Goal: Task Accomplishment & Management: Complete application form

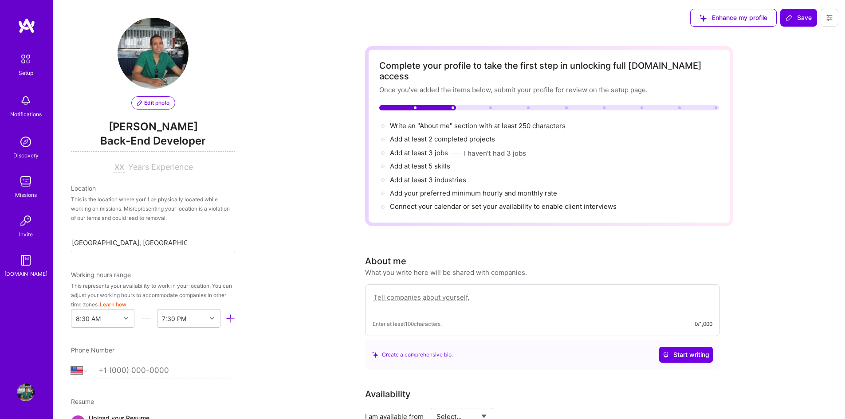
select select "US"
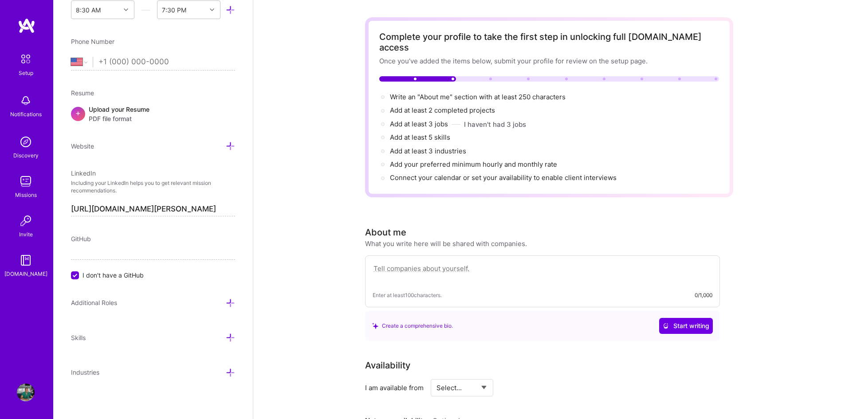
scroll to position [44, 0]
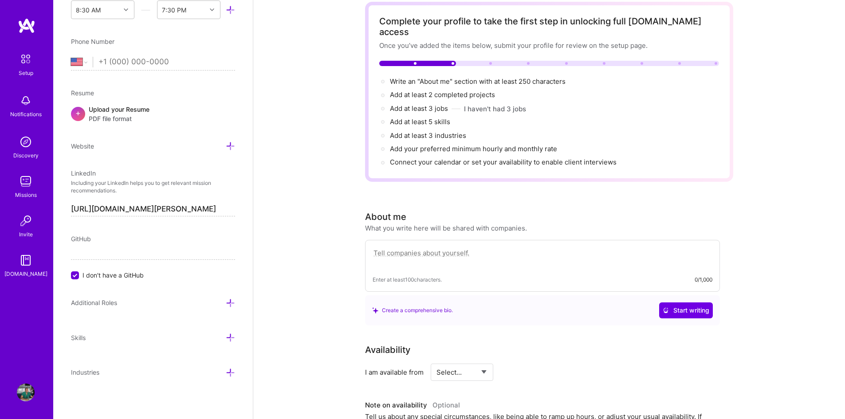
click at [403, 247] on textarea at bounding box center [542, 257] width 340 height 20
paste textarea "I’m a software engineer with about 15 years of experience, specializing in [GEO…"
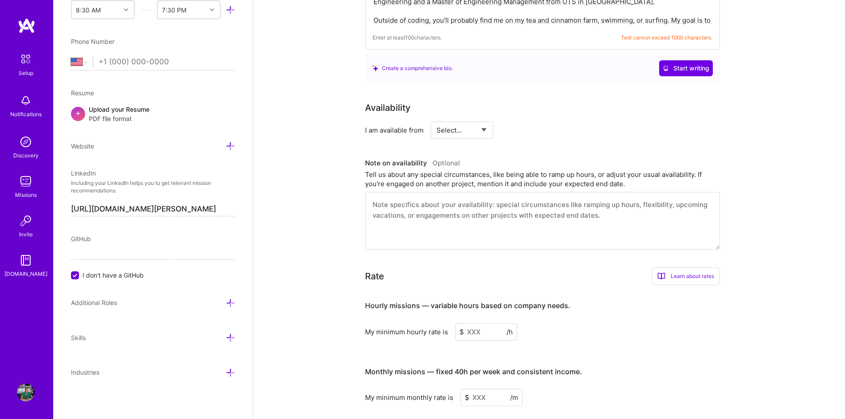
scroll to position [399, 0]
type textarea "I’m a software engineer with about 15 years of experience, specializing in [GEO…"
click at [487, 127] on select "Select... Right Now Future Date Not Available" at bounding box center [461, 129] width 51 height 23
select select "Future Date"
click at [436, 118] on select "Select... Right Now Future Date Not Available" at bounding box center [461, 129] width 51 height 23
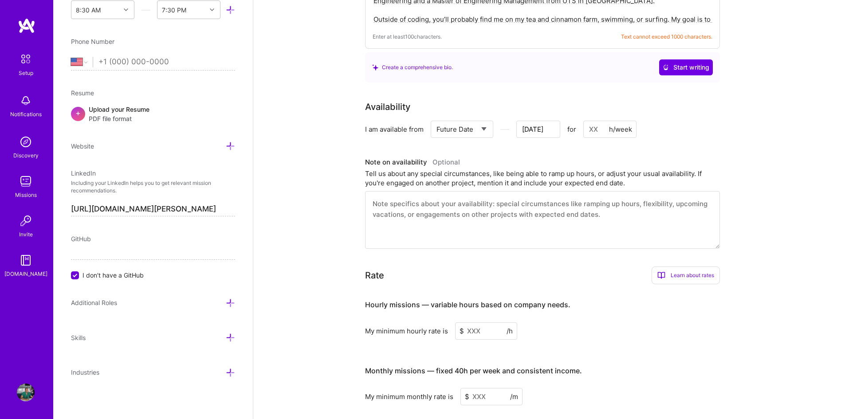
click at [522, 122] on input "[DATE]" at bounding box center [538, 129] width 44 height 17
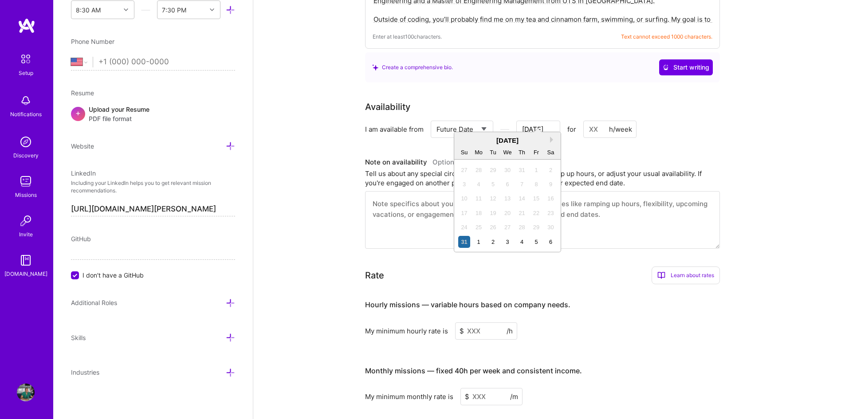
click at [552, 141] on button "Next Month" at bounding box center [553, 140] width 6 height 6
click at [508, 225] on div "1" at bounding box center [507, 227] width 12 height 12
click at [540, 123] on input "[DATE]" at bounding box center [538, 129] width 44 height 17
click at [508, 224] on div "1" at bounding box center [507, 227] width 12 height 12
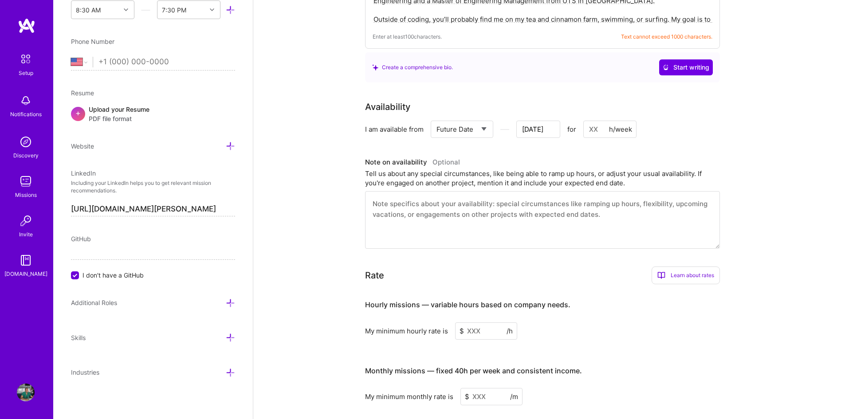
click at [592, 121] on input at bounding box center [609, 129] width 53 height 17
type input "[DATE]"
type input "4"
type input "[DATE]"
type input "40"
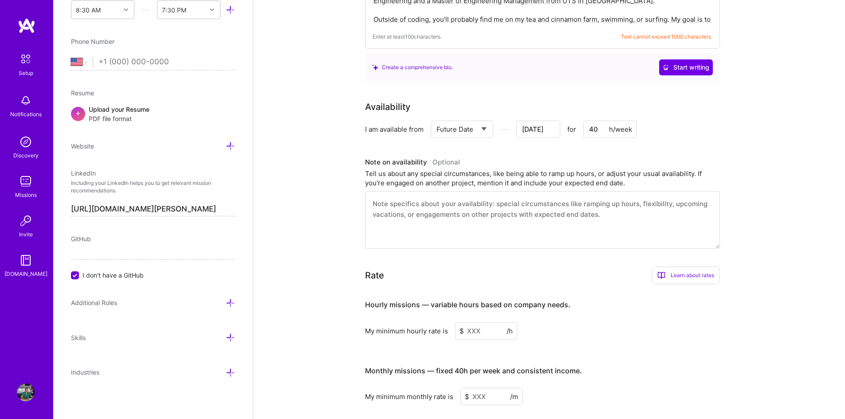
click at [386, 193] on textarea at bounding box center [542, 220] width 355 height 58
paste textarea "I’ll need to give my current employer 4 weeks’ notice. Until then, I can contri…"
type textarea "I’ll need to give my current employer 4 weeks’ notice. Until then, I can contri…"
type input "[DATE]"
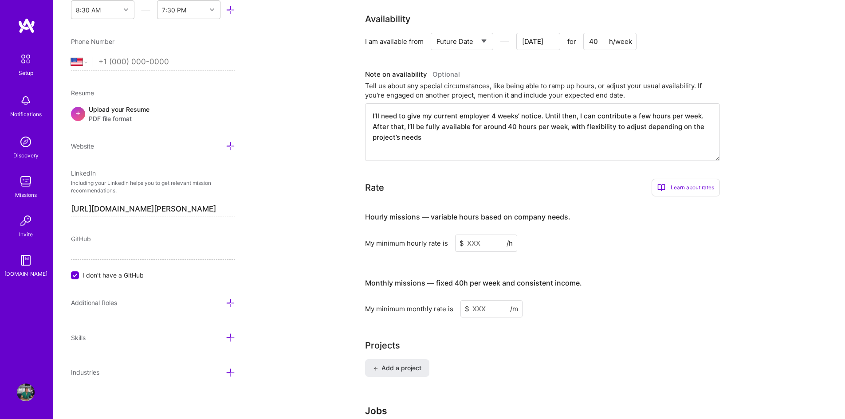
scroll to position [488, 0]
type textarea "I’ll need to give my current employer 4 weeks’ notice. Until then, I can contri…"
click at [484, 234] on input at bounding box center [486, 242] width 62 height 17
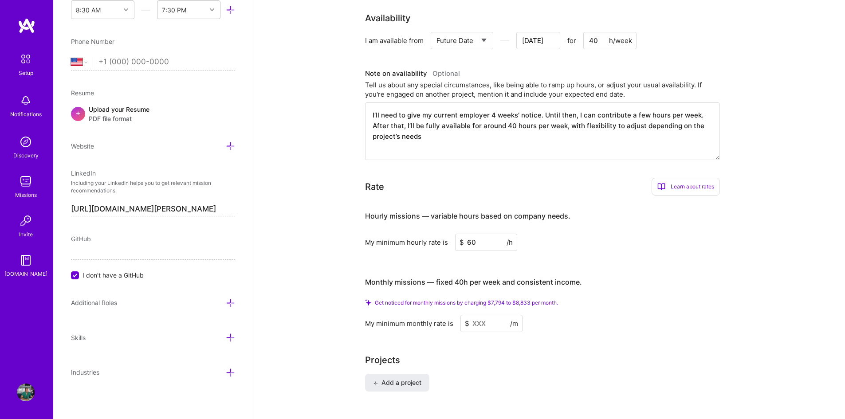
type input "60"
click at [485, 315] on input at bounding box center [491, 323] width 62 height 17
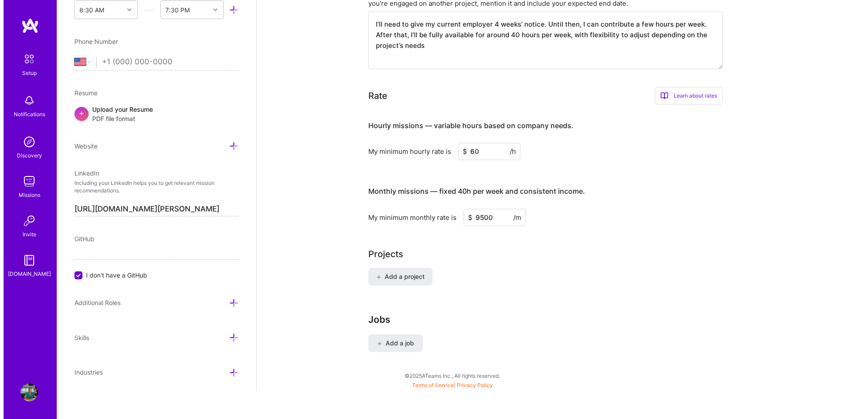
scroll to position [565, 0]
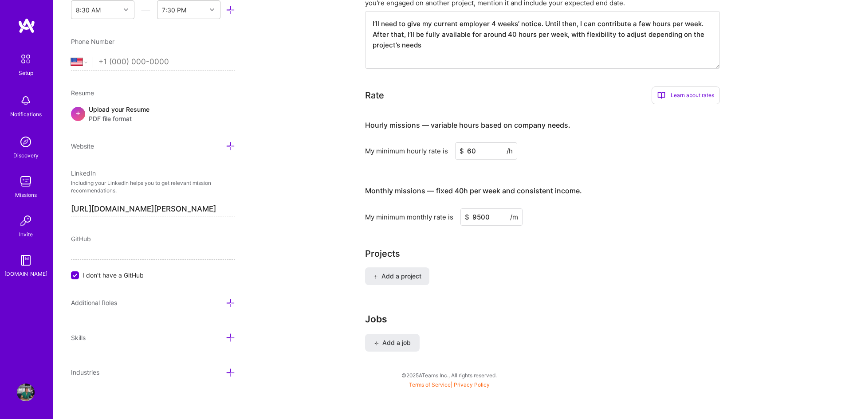
type input "9500"
click at [407, 272] on span "Add a project" at bounding box center [397, 276] width 48 height 9
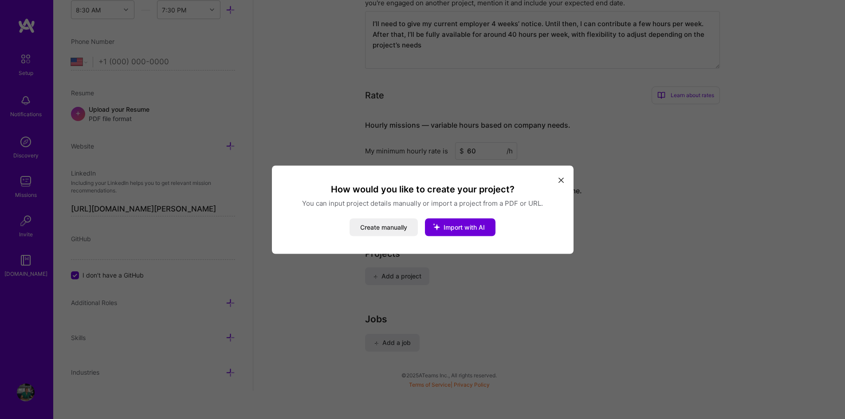
click at [400, 227] on button "Create manually" at bounding box center [383, 227] width 68 height 18
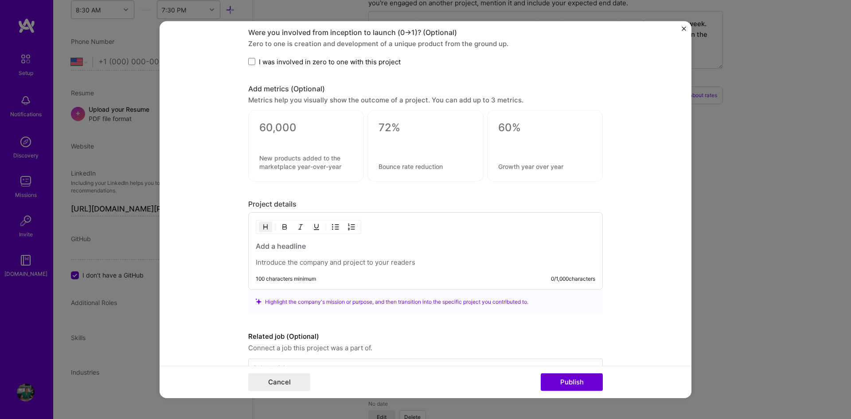
scroll to position [553, 0]
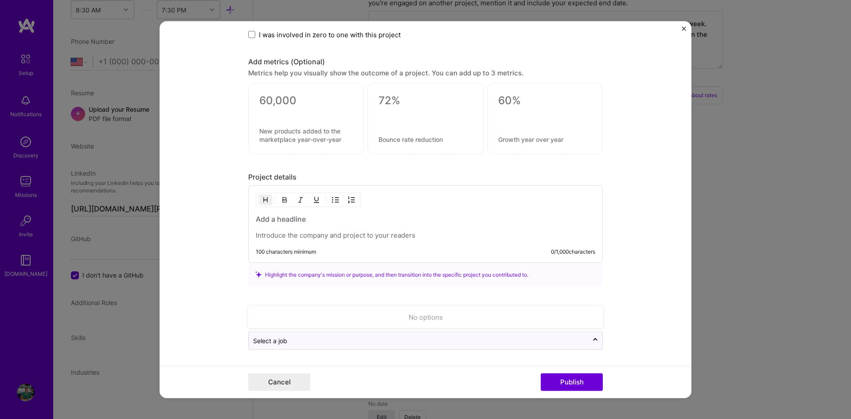
click at [419, 338] on input "text" at bounding box center [418, 340] width 331 height 9
click at [618, 292] on form "Project title Company Project industry Industry Project Link (Optional) Drag an…" at bounding box center [426, 209] width 532 height 377
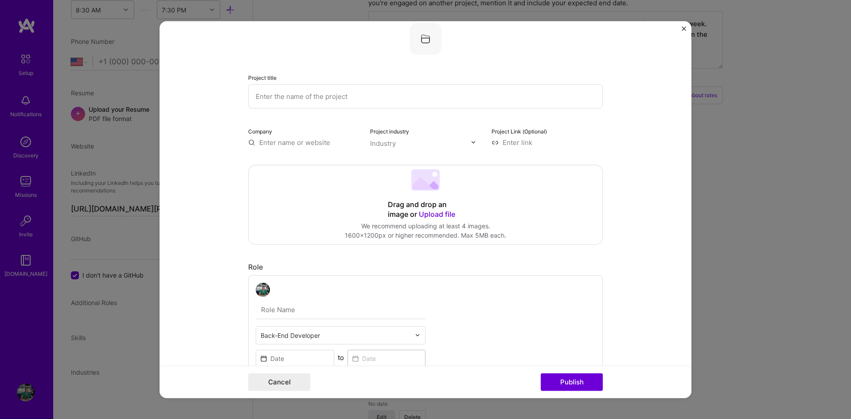
scroll to position [0, 0]
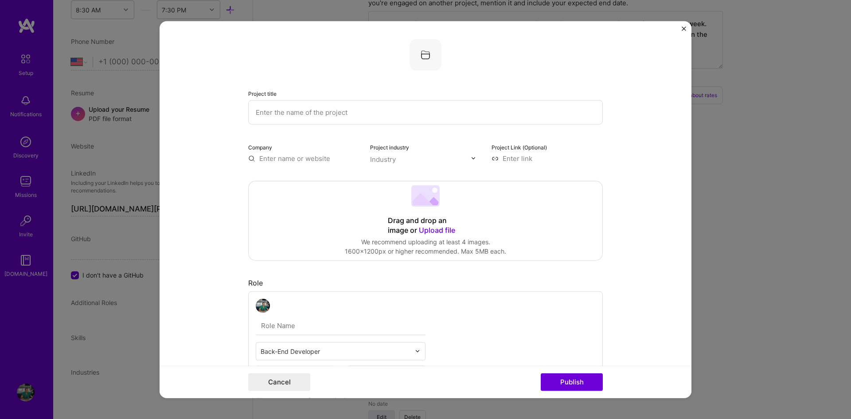
click at [327, 113] on input "text" at bounding box center [425, 112] width 355 height 24
type input "Learner Management System"
click at [285, 156] on input "text" at bounding box center [303, 157] width 111 height 9
paste input "[URL][DOMAIN_NAME]"
type input "[URL][DOMAIN_NAME]"
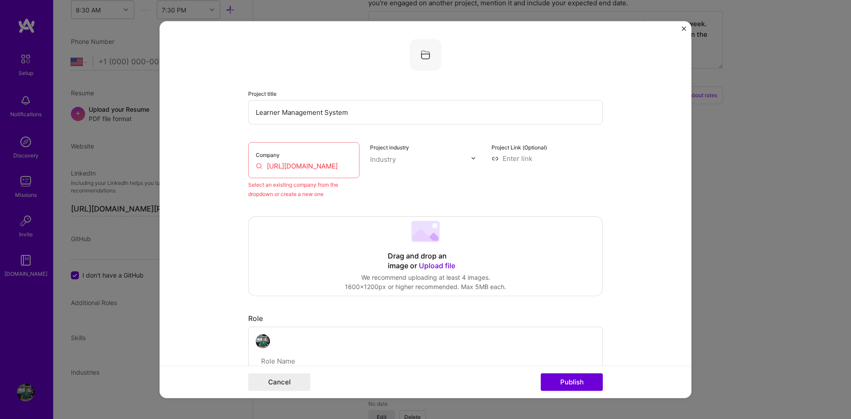
click at [197, 126] on form "Project title Learner Management System Company [URL][DOMAIN_NAME] Select an ex…" at bounding box center [426, 209] width 532 height 377
drag, startPoint x: 287, startPoint y: 163, endPoint x: 302, endPoint y: 163, distance: 15.1
click at [287, 163] on input "[URL][DOMAIN_NAME]" at bounding box center [304, 165] width 96 height 9
click at [315, 167] on input "[URL][DOMAIN_NAME]" at bounding box center [304, 165] width 96 height 9
click at [257, 168] on input "[URL][DOMAIN_NAME]" at bounding box center [304, 165] width 96 height 9
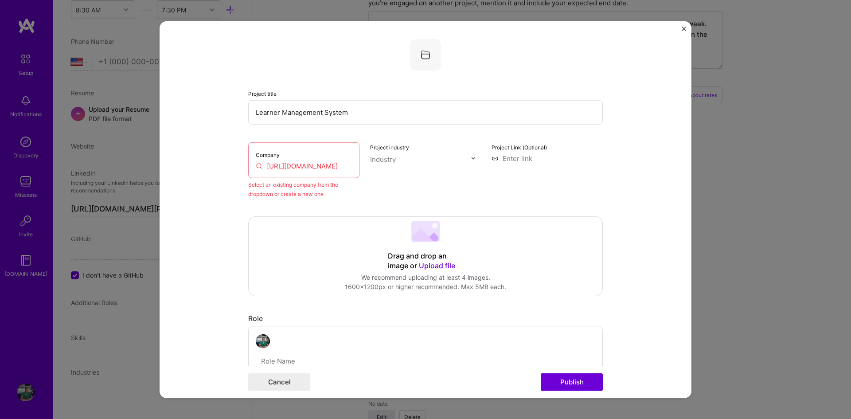
drag, startPoint x: 338, startPoint y: 166, endPoint x: 236, endPoint y: 160, distance: 102.6
click at [236, 160] on form "Project title Learner Management System Company [URL][DOMAIN_NAME] Select an ex…" at bounding box center [426, 209] width 532 height 377
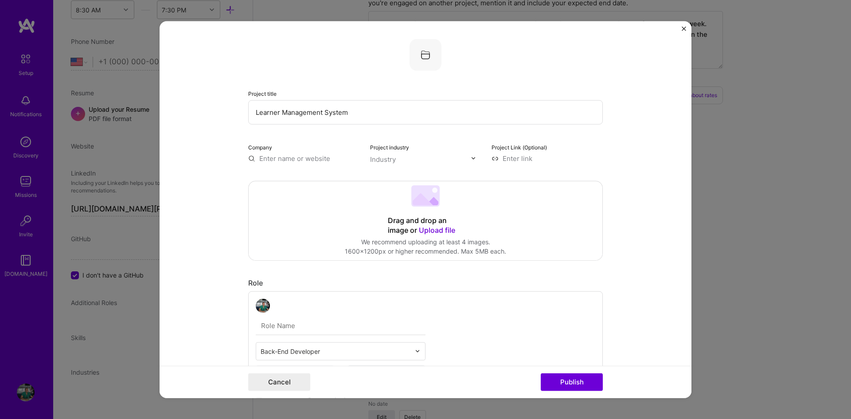
paste input "[URL][DOMAIN_NAME]"
type input "[URL][DOMAIN_NAME]"
click at [464, 89] on div "Project title Learner Management System" at bounding box center [425, 106] width 355 height 36
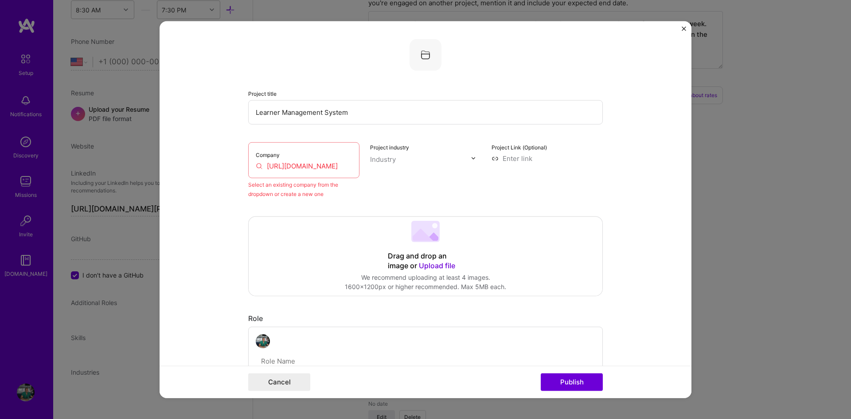
click at [257, 165] on input "[URL][DOMAIN_NAME]" at bounding box center [304, 165] width 96 height 9
click at [304, 193] on div "Select an existing company from the dropdown or create a new one" at bounding box center [303, 189] width 111 height 19
click at [306, 165] on input "[URL][DOMAIN_NAME]" at bounding box center [304, 165] width 96 height 9
drag, startPoint x: 333, startPoint y: 163, endPoint x: 254, endPoint y: 164, distance: 79.4
click at [256, 164] on input "[URL][DOMAIN_NAME]" at bounding box center [304, 165] width 96 height 9
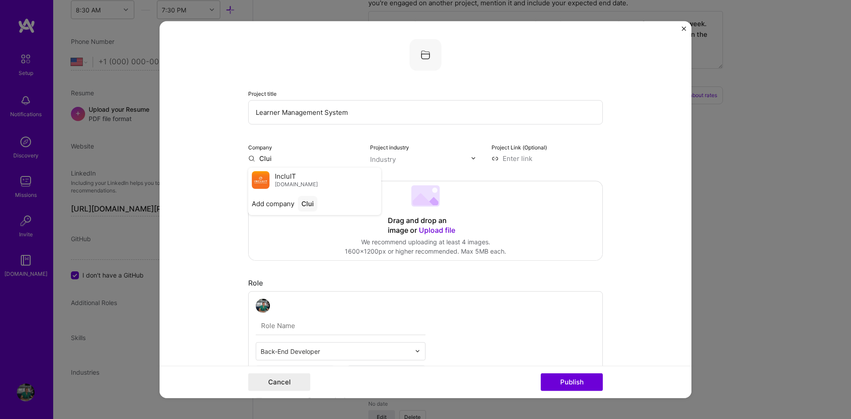
type input "Clui"
click at [274, 202] on span "Add company" at bounding box center [273, 203] width 43 height 9
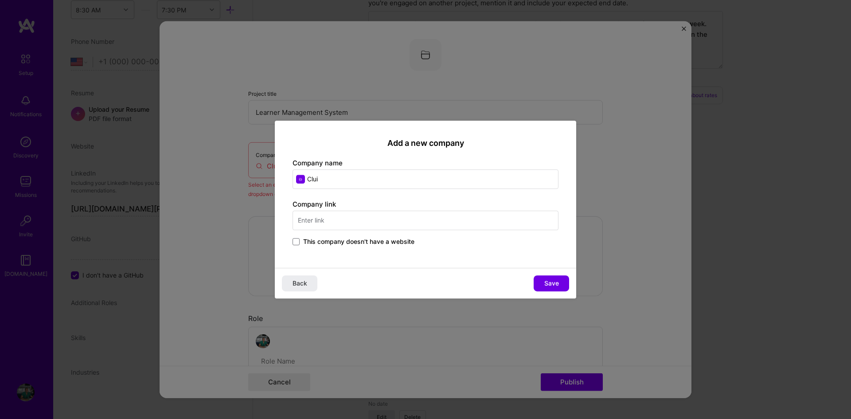
click at [330, 216] on input "text" at bounding box center [426, 221] width 266 height 20
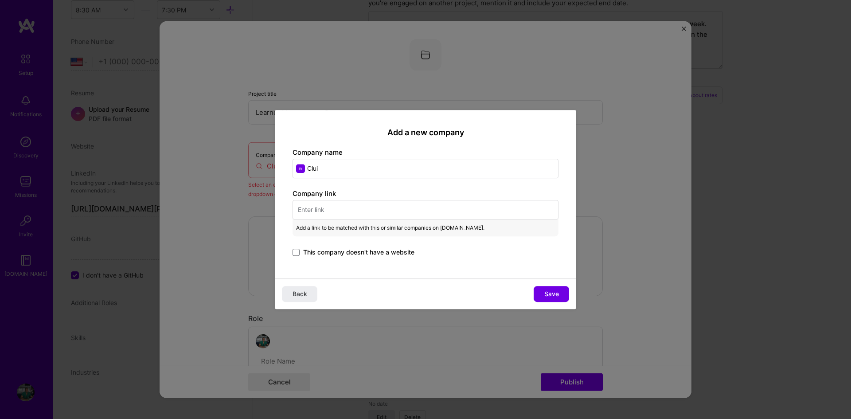
paste input "[URL][DOMAIN_NAME]"
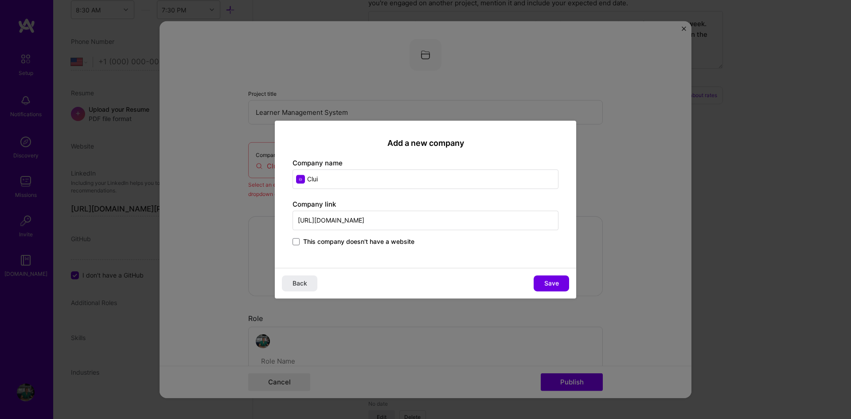
type input "[URL][DOMAIN_NAME]"
click at [548, 282] on span "Save" at bounding box center [551, 283] width 15 height 9
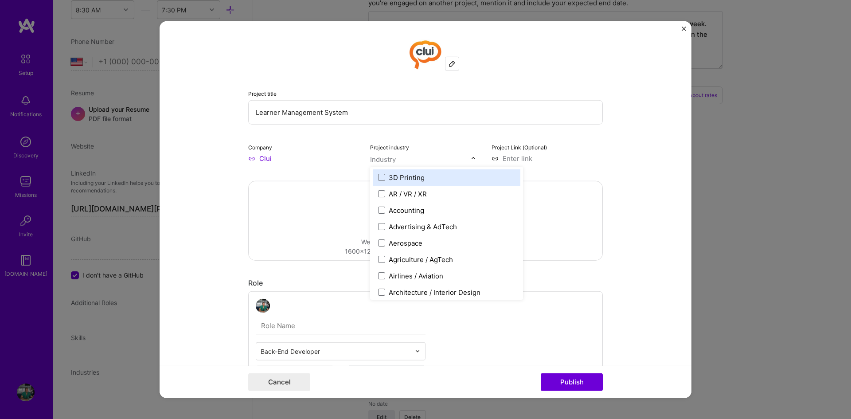
click at [391, 159] on div "Industry" at bounding box center [383, 158] width 26 height 9
type input "L"
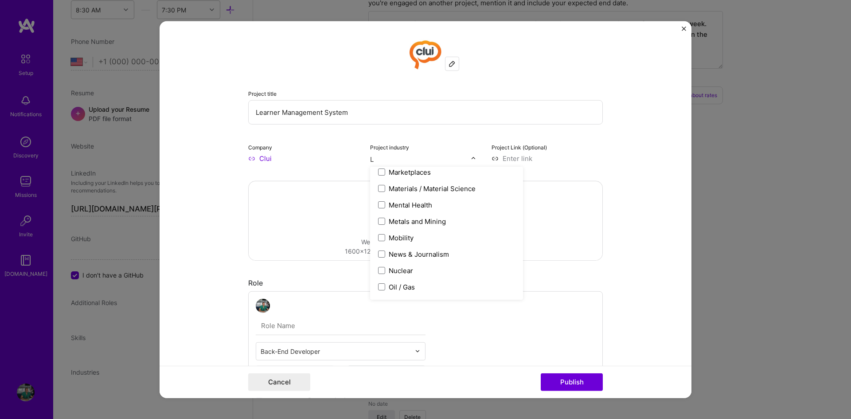
scroll to position [413, 0]
click at [382, 172] on span at bounding box center [381, 174] width 7 height 7
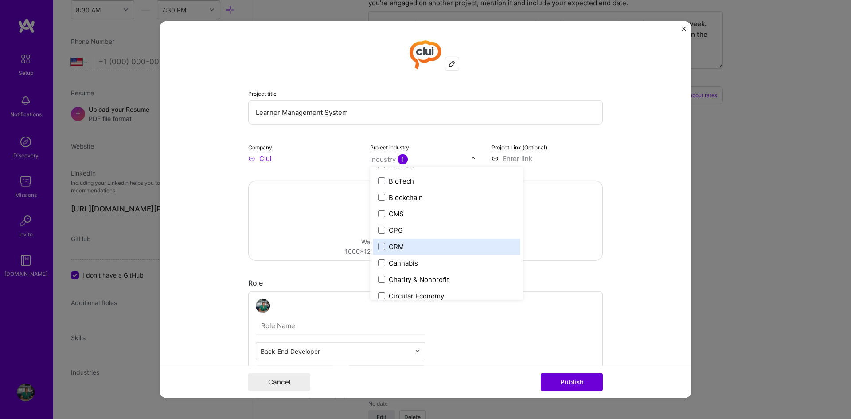
scroll to position [344, 0]
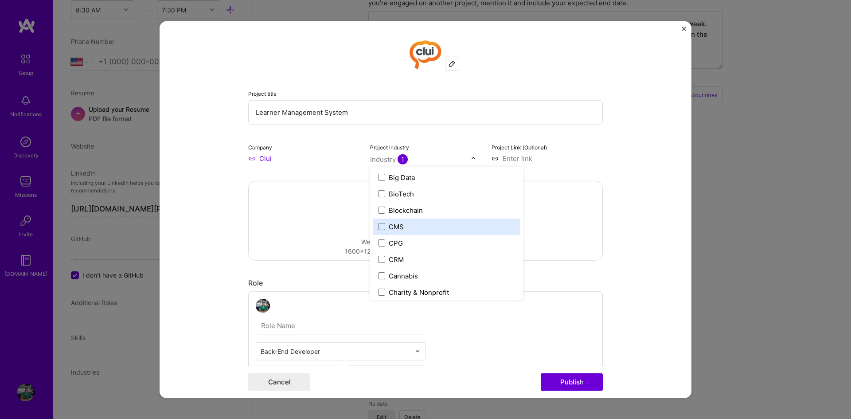
click at [378, 225] on span at bounding box center [381, 226] width 7 height 7
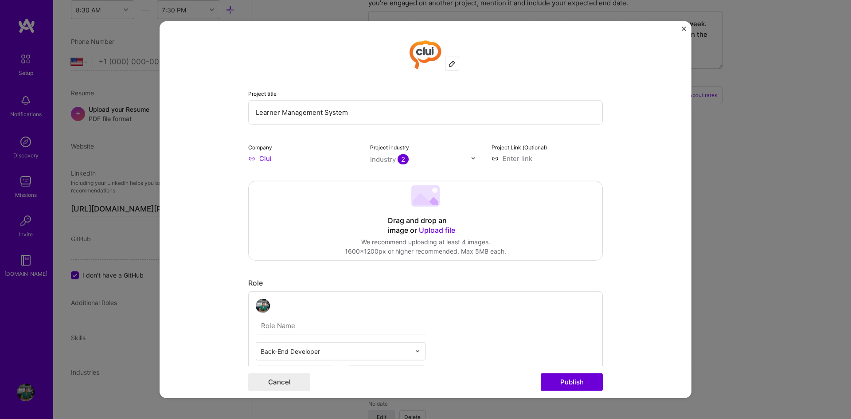
click at [600, 153] on form "Project title Learner Management System Company Clui Project industry Industry …" at bounding box center [426, 209] width 532 height 377
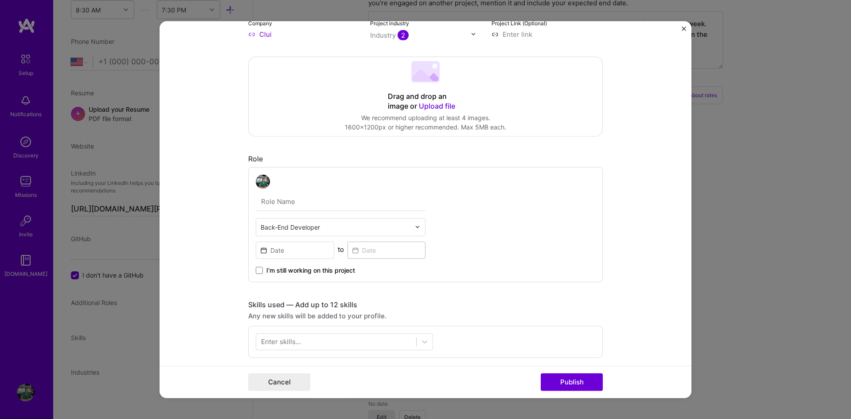
scroll to position [177, 0]
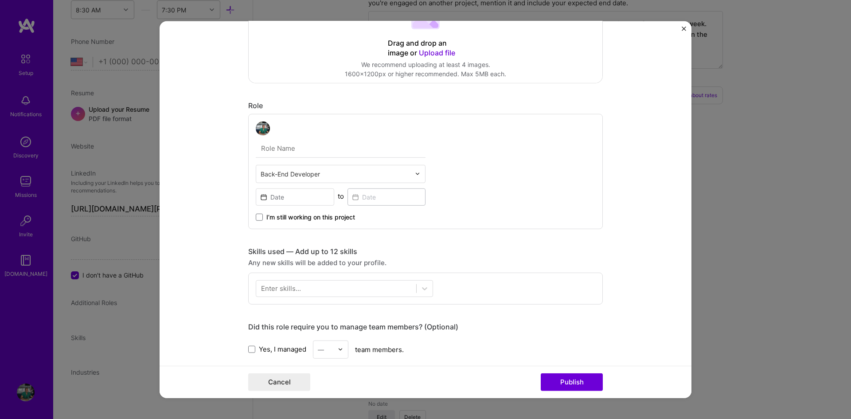
click at [409, 173] on div "Back-End Developer" at bounding box center [335, 173] width 159 height 17
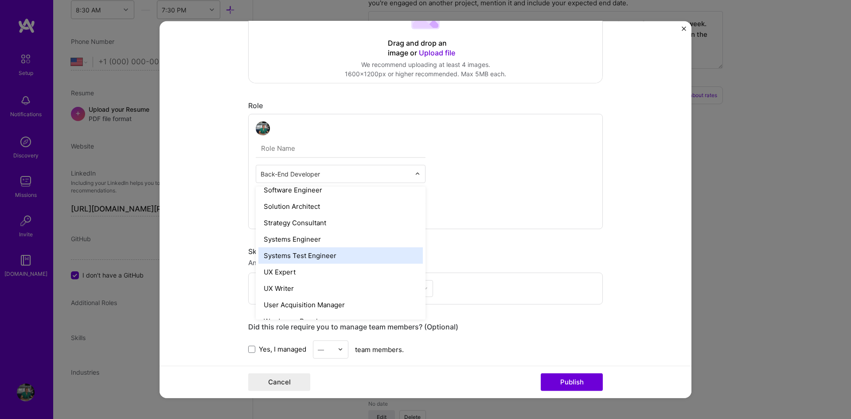
scroll to position [1004, 0]
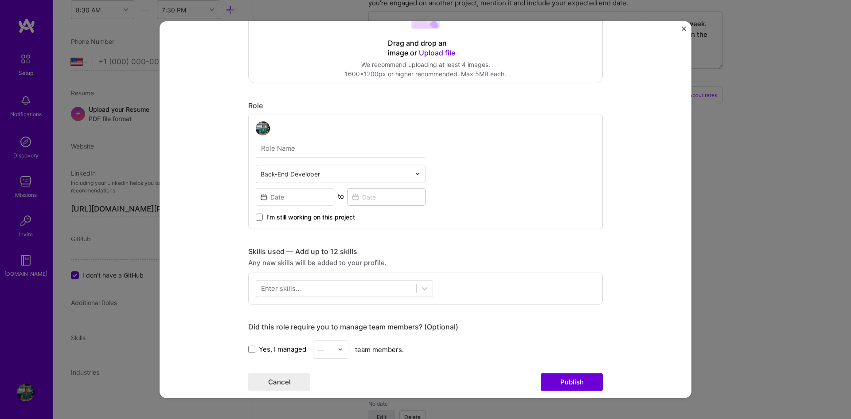
click at [506, 177] on div "Back-End Developer to I’m still working on this project" at bounding box center [425, 170] width 355 height 115
click at [280, 195] on input at bounding box center [295, 196] width 78 height 17
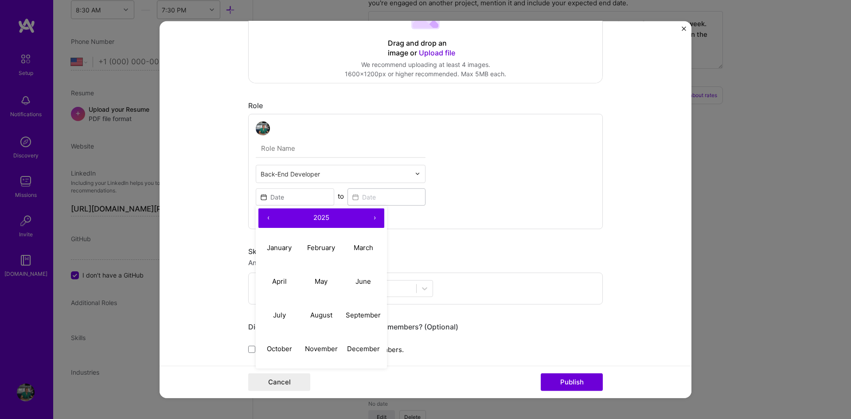
click at [264, 216] on button "‹" at bounding box center [268, 218] width 20 height 20
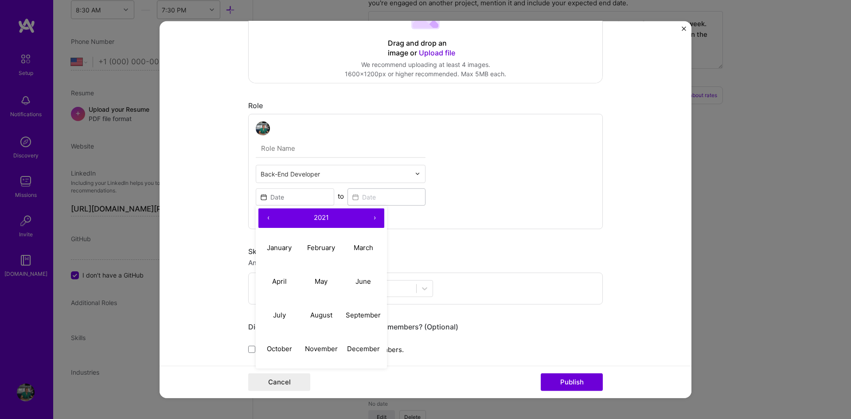
click at [264, 216] on button "‹" at bounding box center [268, 218] width 20 height 20
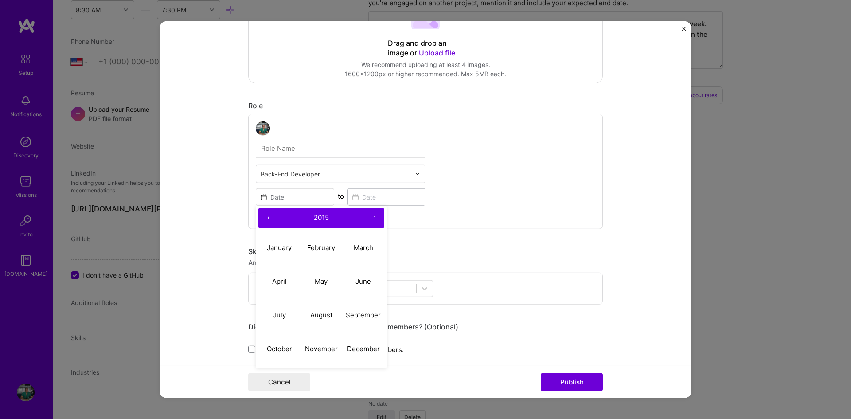
click at [264, 216] on button "‹" at bounding box center [268, 218] width 20 height 20
click at [282, 247] on abbr "January" at bounding box center [279, 247] width 25 height 8
type input "[DATE]"
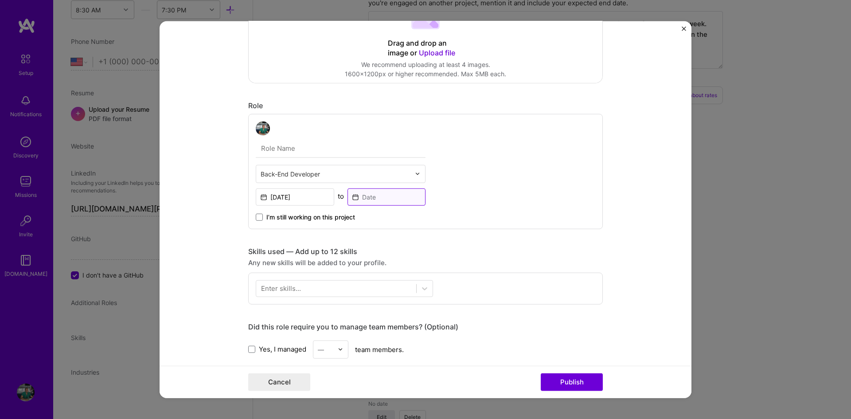
click at [359, 199] on input at bounding box center [387, 196] width 78 height 17
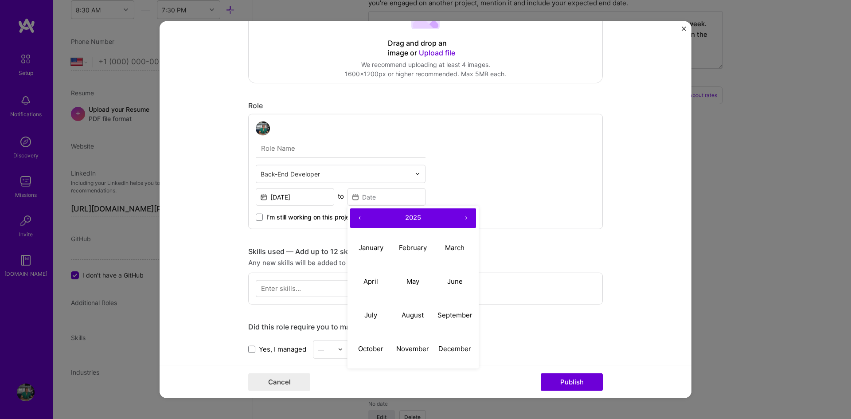
click at [356, 218] on button "‹" at bounding box center [360, 218] width 20 height 20
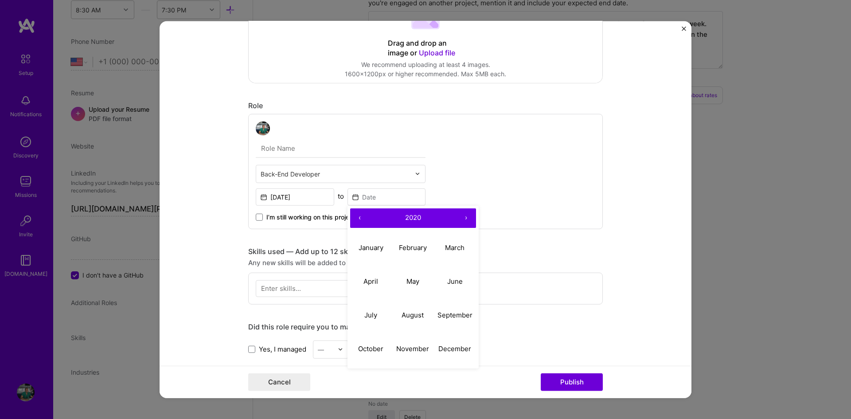
click at [356, 218] on button "‹" at bounding box center [360, 218] width 20 height 20
click at [370, 311] on abbr "July" at bounding box center [370, 315] width 13 height 8
type input "[DATE]"
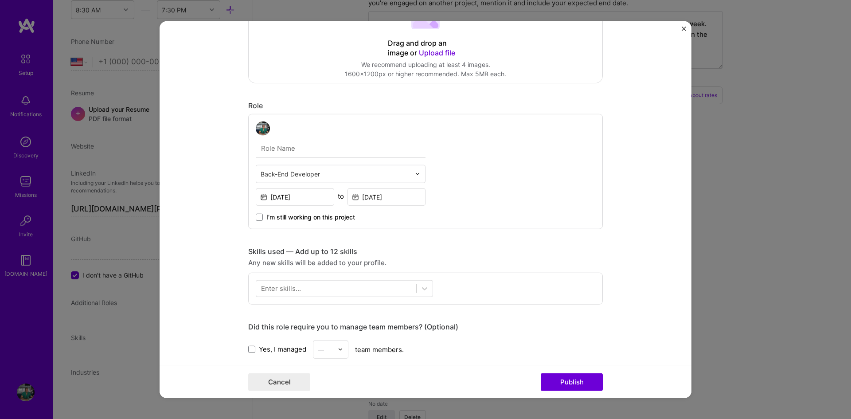
scroll to position [222, 0]
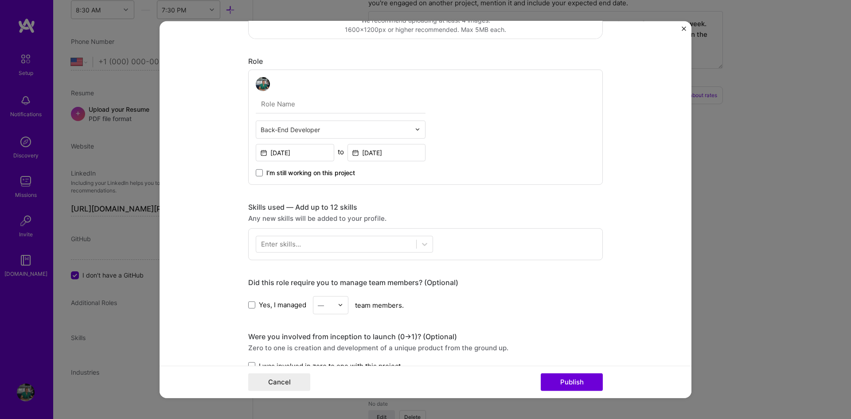
click at [352, 240] on div at bounding box center [336, 244] width 160 height 15
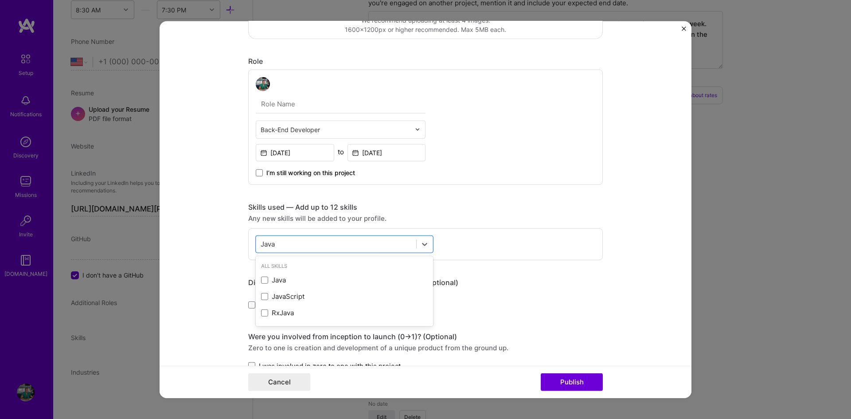
click at [262, 279] on span at bounding box center [264, 280] width 7 height 7
click at [0, 0] on input "checkbox" at bounding box center [0, 0] width 0 height 0
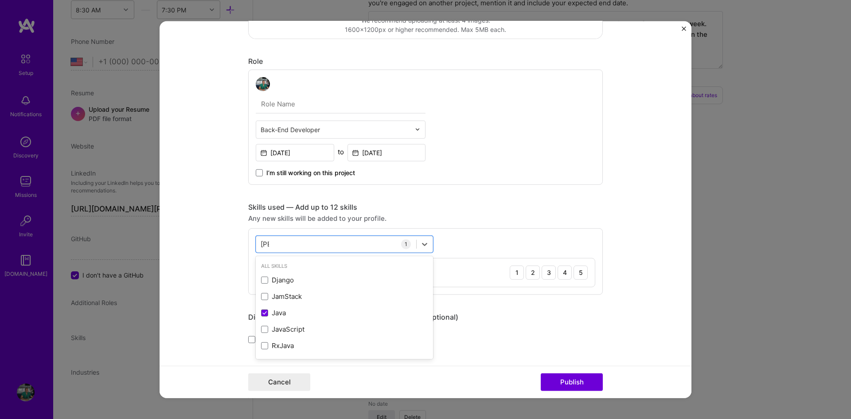
type input "J"
type input "S"
type input "m"
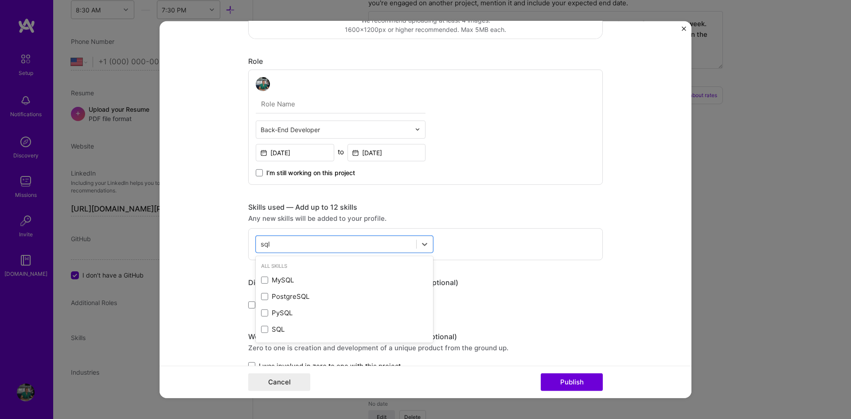
click at [261, 331] on span at bounding box center [264, 329] width 7 height 7
click at [0, 0] on input "checkbox" at bounding box center [0, 0] width 0 height 0
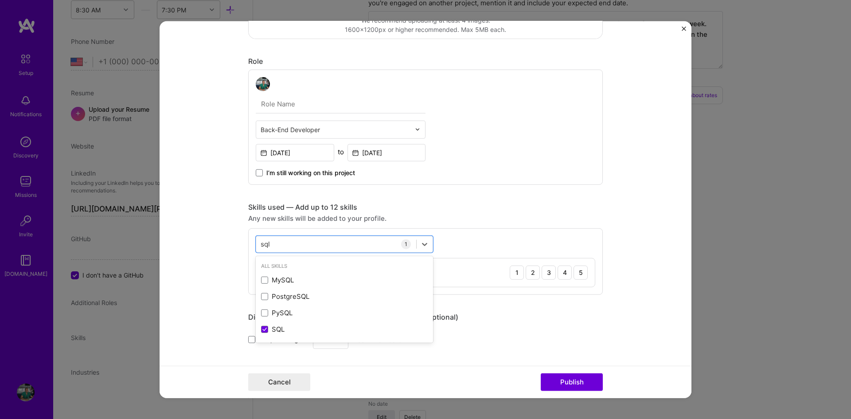
click at [261, 280] on span at bounding box center [264, 280] width 7 height 7
click at [0, 0] on input "checkbox" at bounding box center [0, 0] width 0 height 0
click at [350, 244] on div "sql sql" at bounding box center [336, 244] width 160 height 15
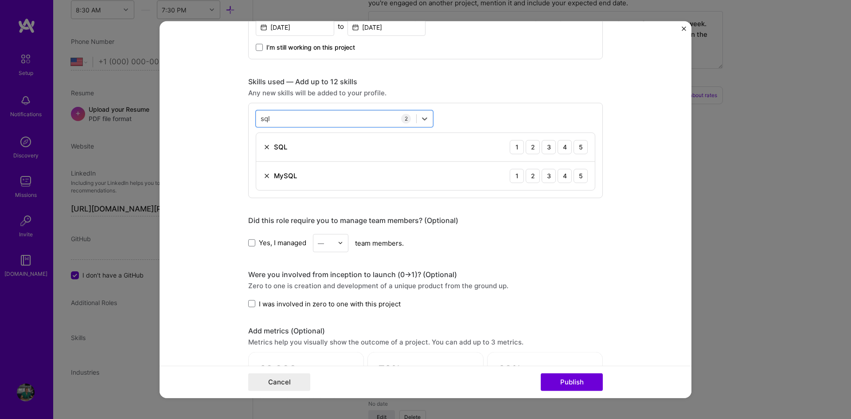
scroll to position [355, 0]
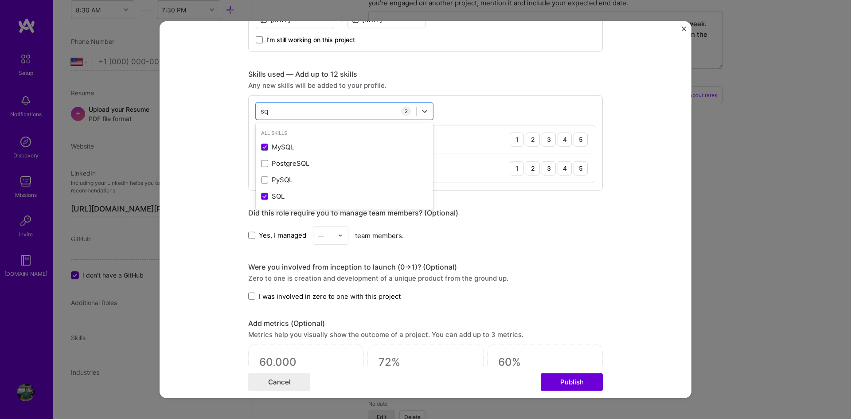
type input "s"
click at [262, 146] on span at bounding box center [264, 147] width 7 height 7
click at [0, 0] on input "checkbox" at bounding box center [0, 0] width 0 height 0
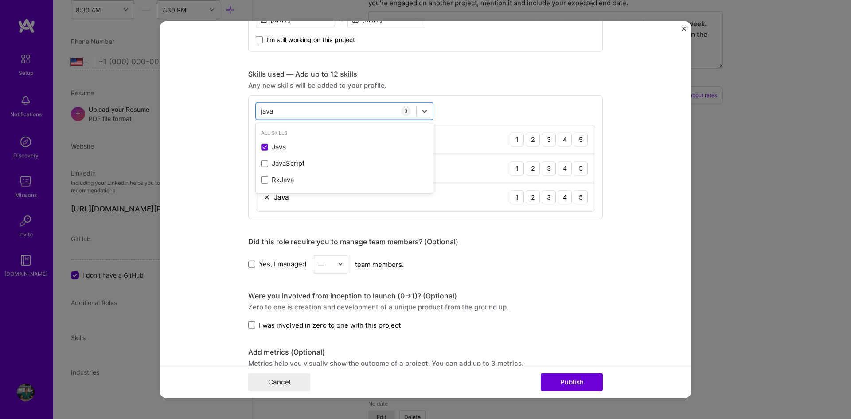
click at [462, 73] on div "Skills used — Add up to 12 skills" at bounding box center [425, 73] width 355 height 9
click at [303, 113] on div "java java" at bounding box center [336, 111] width 160 height 15
type input "j"
type input "p"
click at [261, 181] on span at bounding box center [264, 179] width 7 height 7
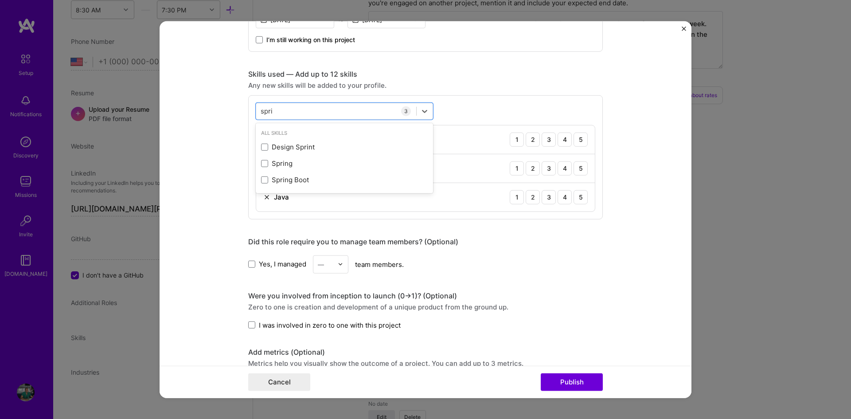
click at [0, 0] on input "checkbox" at bounding box center [0, 0] width 0 height 0
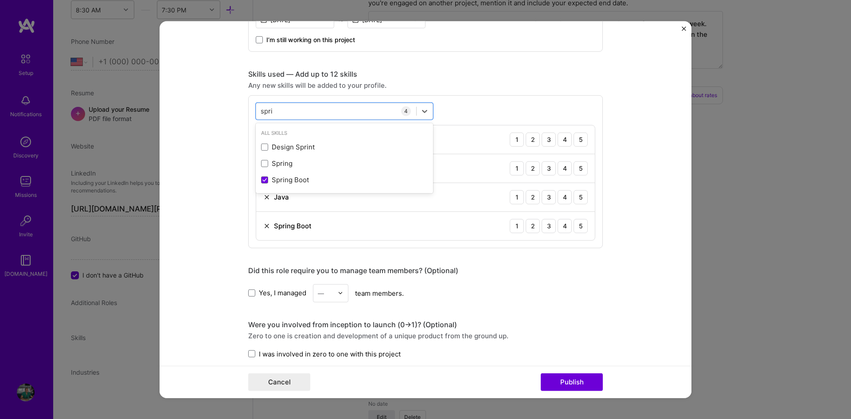
click at [261, 166] on span at bounding box center [264, 163] width 7 height 7
click at [0, 0] on input "checkbox" at bounding box center [0, 0] width 0 height 0
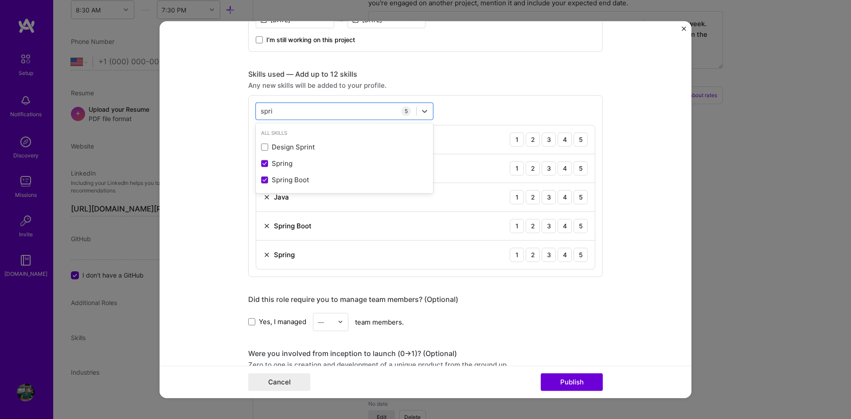
click at [451, 84] on div "Any new skills will be added to your profile." at bounding box center [425, 84] width 355 height 9
click at [326, 111] on div "spri spri" at bounding box center [336, 111] width 160 height 15
type input "s"
type input "h"
click at [262, 162] on span at bounding box center [264, 163] width 7 height 7
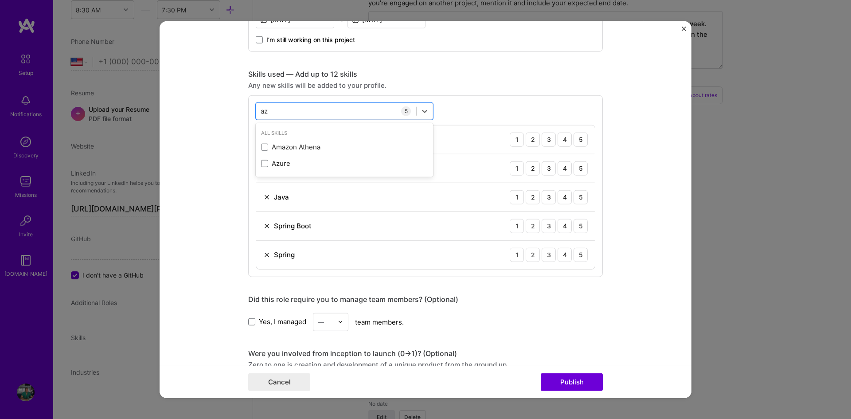
click at [0, 0] on input "checkbox" at bounding box center [0, 0] width 0 height 0
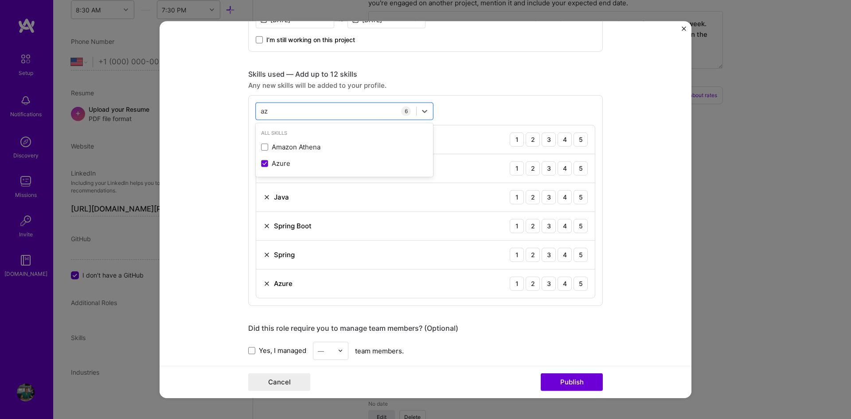
click at [442, 66] on div "Project title Learner Management System Company Clui Project industry Industry …" at bounding box center [425, 205] width 355 height 1042
click at [294, 112] on div "az az" at bounding box center [336, 111] width 160 height 15
type input "a"
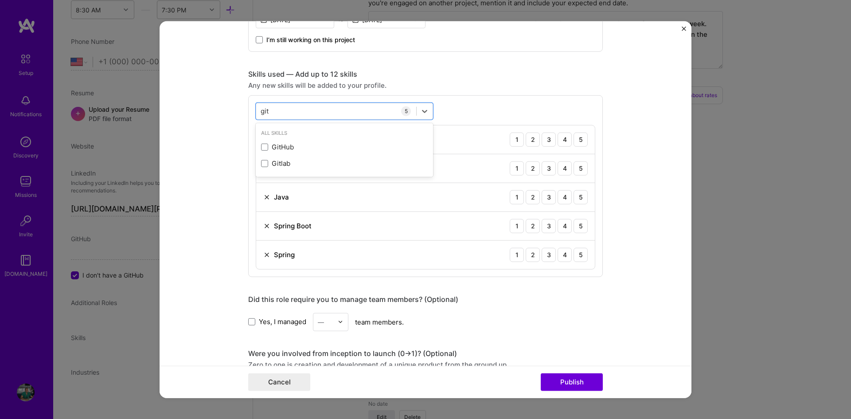
click at [261, 152] on div "GitHub" at bounding box center [344, 147] width 177 height 16
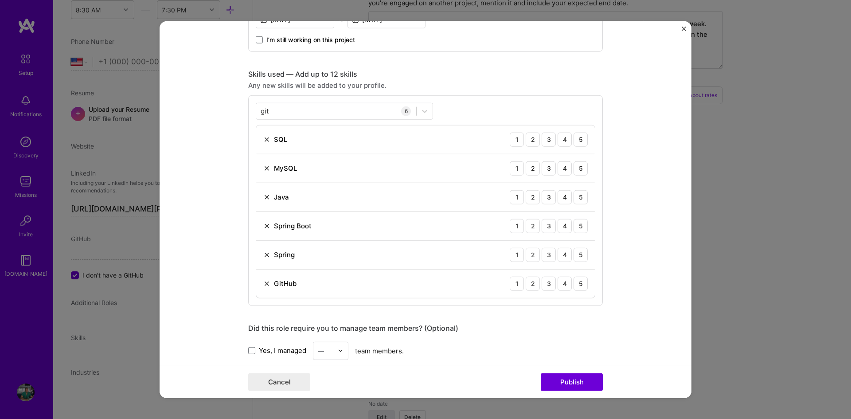
click at [433, 77] on div "Skills used — Add up to 12 skills" at bounding box center [425, 73] width 355 height 9
click at [328, 114] on div "git git" at bounding box center [336, 111] width 160 height 15
type input "g"
click at [261, 163] on span at bounding box center [264, 163] width 7 height 7
click at [0, 0] on input "checkbox" at bounding box center [0, 0] width 0 height 0
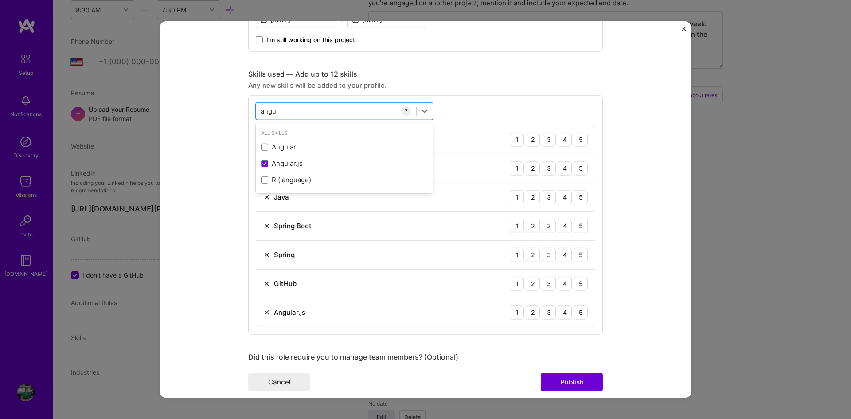
type input "angu"
click at [458, 78] on div "Skills used — Add up to 12 skills" at bounding box center [425, 73] width 355 height 9
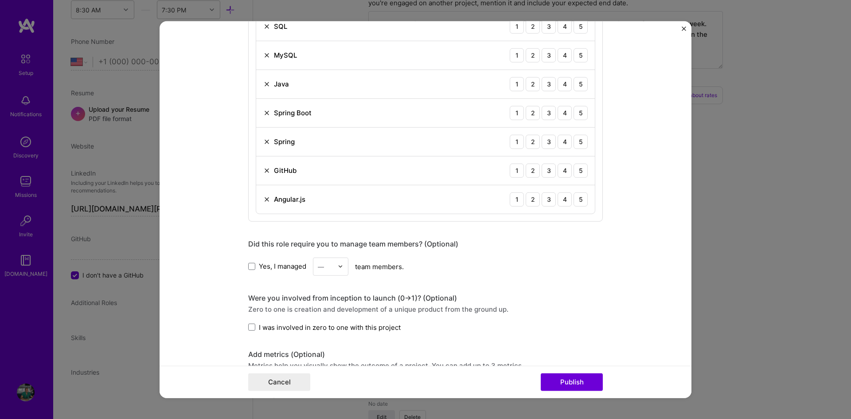
scroll to position [488, 0]
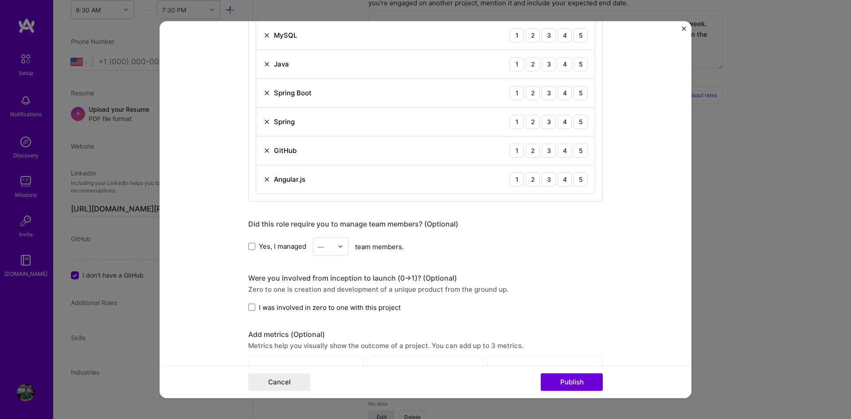
click at [248, 246] on span at bounding box center [251, 246] width 7 height 7
click at [0, 0] on input "Yes, I managed" at bounding box center [0, 0] width 0 height 0
click at [338, 247] on img at bounding box center [340, 246] width 5 height 5
click at [323, 282] on div "2" at bounding box center [331, 286] width 30 height 16
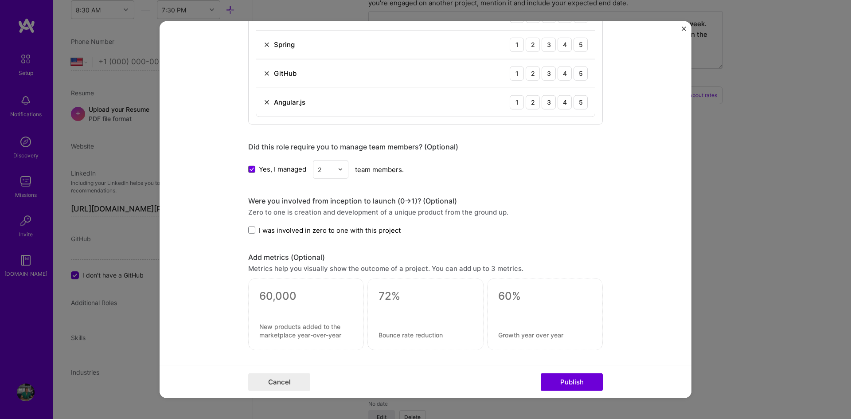
scroll to position [576, 0]
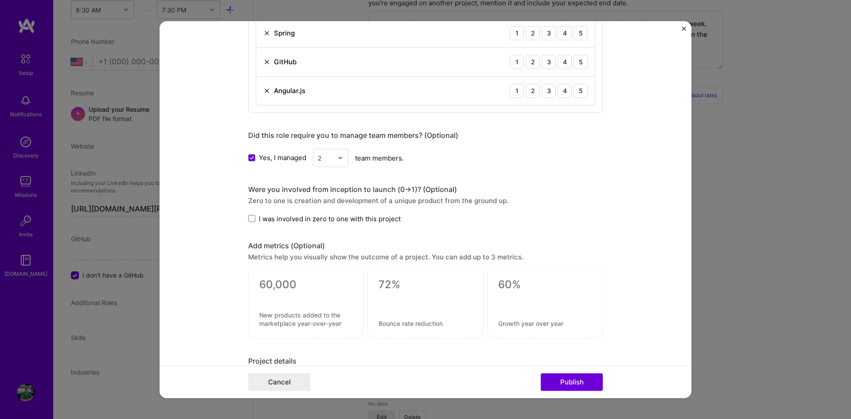
click at [250, 220] on span at bounding box center [251, 218] width 7 height 7
click at [0, 0] on input "I was involved in zero to one with this project" at bounding box center [0, 0] width 0 height 0
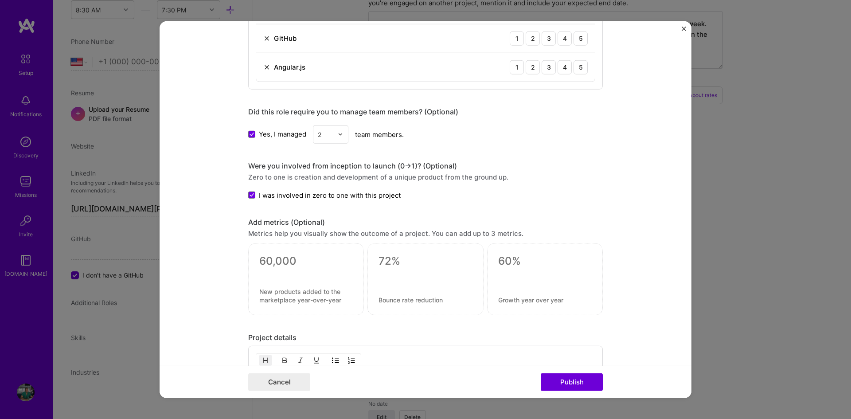
scroll to position [621, 0]
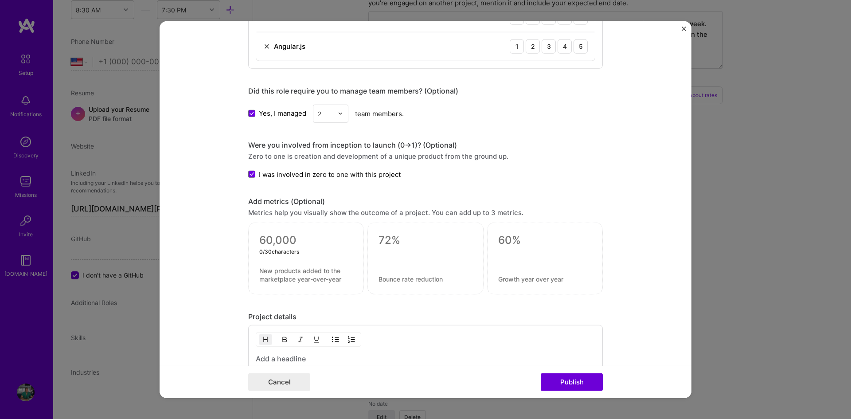
click at [291, 243] on textarea at bounding box center [306, 240] width 94 height 13
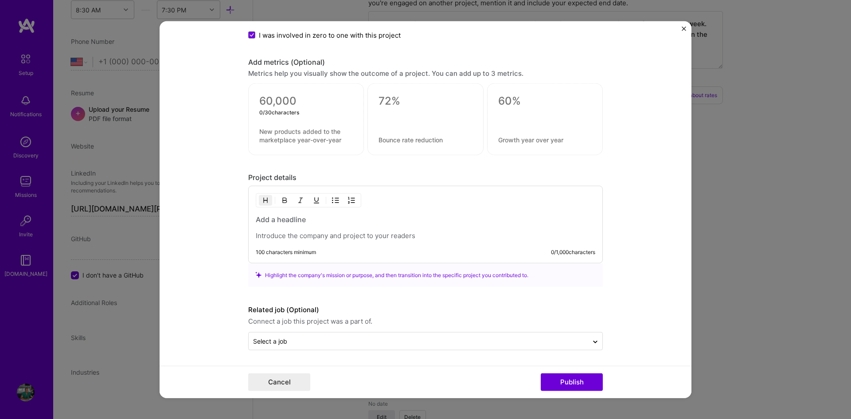
scroll to position [760, 0]
click at [302, 221] on h3 at bounding box center [426, 219] width 340 height 10
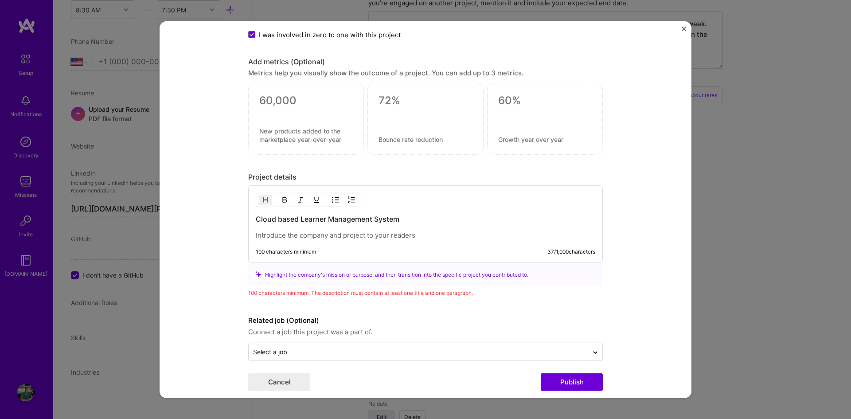
click at [300, 219] on h3 "Cloud based Learner Management System" at bounding box center [426, 219] width 340 height 10
drag, startPoint x: 300, startPoint y: 219, endPoint x: 402, endPoint y: 219, distance: 102.4
click at [402, 219] on h3 "Cloud based Learner Management System" at bounding box center [426, 219] width 340 height 10
click at [270, 235] on p at bounding box center [426, 235] width 340 height 9
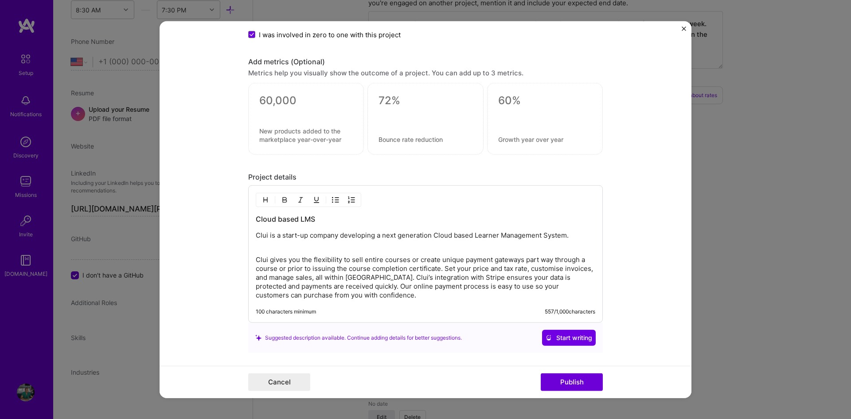
click at [576, 235] on p "Clui is a start-up company developing a next generation Cloud based Learner Man…" at bounding box center [426, 240] width 340 height 18
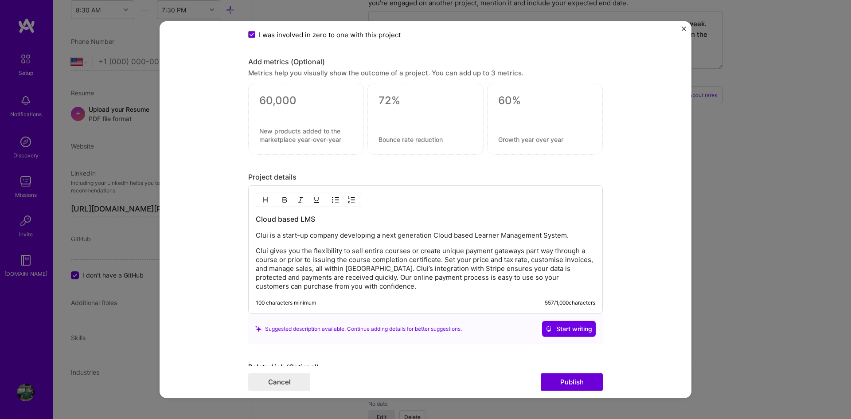
click at [291, 254] on p "Clui gives you the flexibility to sell entire courses or create unique payment …" at bounding box center [426, 269] width 340 height 44
click at [459, 262] on p "Clui gives the flexibility to sell entire courses or create unique payment gate…" at bounding box center [426, 269] width 340 height 44
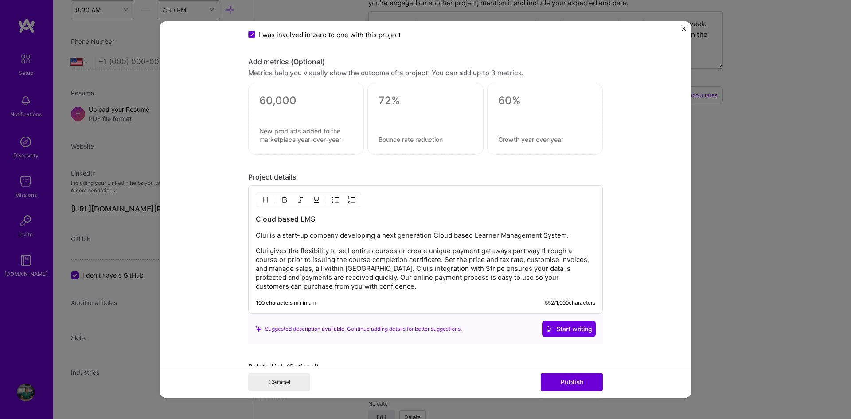
click at [477, 267] on p "Clui gives the flexibility to sell entire courses or create unique payment gate…" at bounding box center [426, 269] width 340 height 44
click at [326, 277] on p "Clui gives the flexibility to sell entire courses or create unique payment gate…" at bounding box center [426, 269] width 340 height 44
click at [576, 279] on p "Clui gives the flexibility to sell entire courses or create unique payment gate…" at bounding box center [426, 269] width 340 height 44
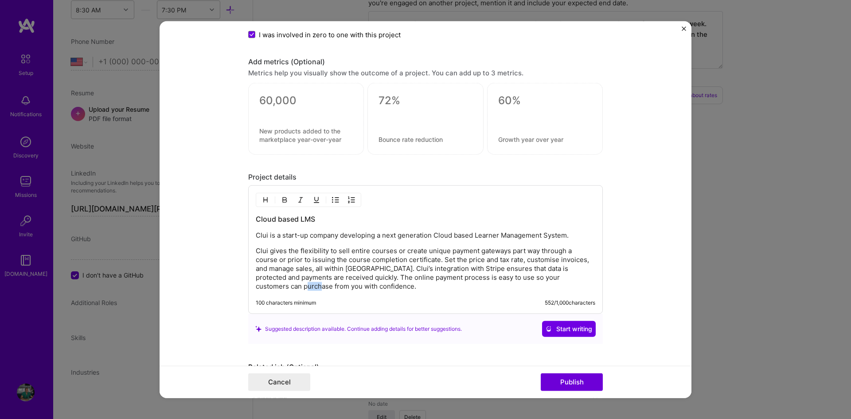
click at [576, 279] on p "Clui gives the flexibility to sell entire courses or create unique payment gate…" at bounding box center [426, 269] width 340 height 44
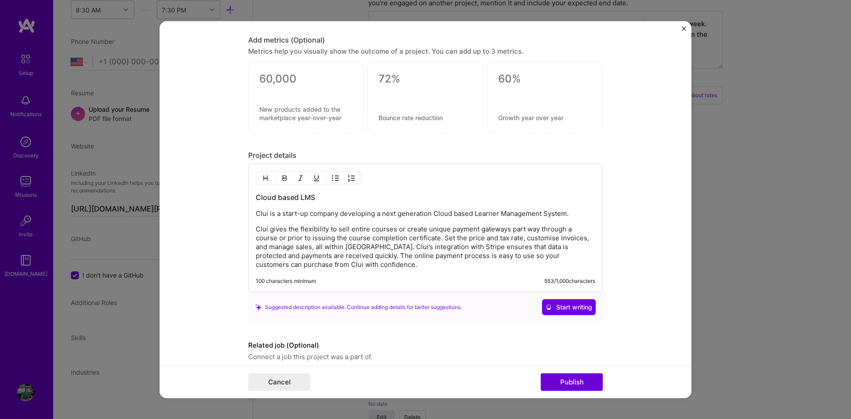
scroll to position [818, 0]
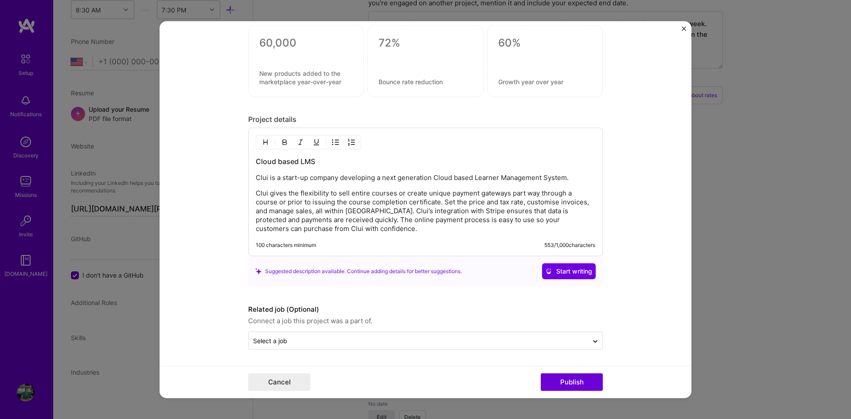
click at [578, 384] on button "Publish" at bounding box center [572, 382] width 62 height 18
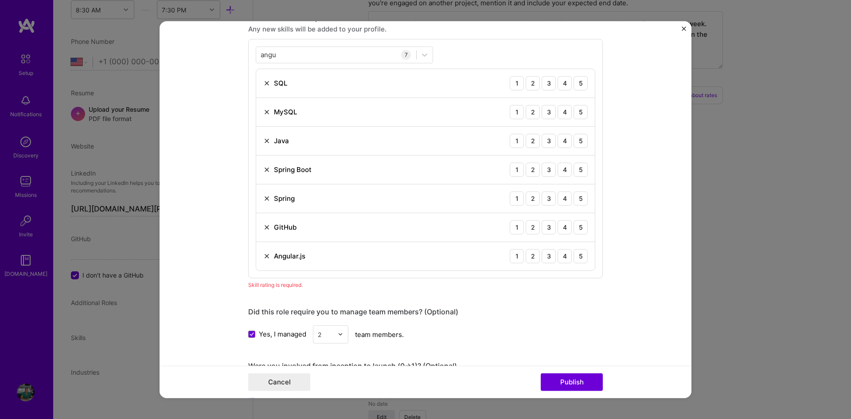
scroll to position [403, 0]
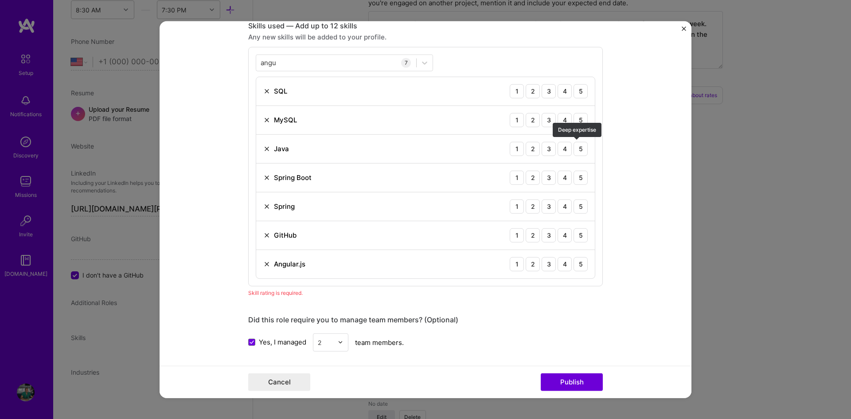
click at [577, 151] on div "5" at bounding box center [581, 148] width 14 height 14
click at [560, 179] on div "4" at bounding box center [565, 177] width 14 height 14
click at [564, 206] on div "4" at bounding box center [565, 206] width 14 height 14
click at [563, 235] on div "4" at bounding box center [565, 235] width 14 height 14
click at [532, 266] on div "2" at bounding box center [533, 264] width 14 height 14
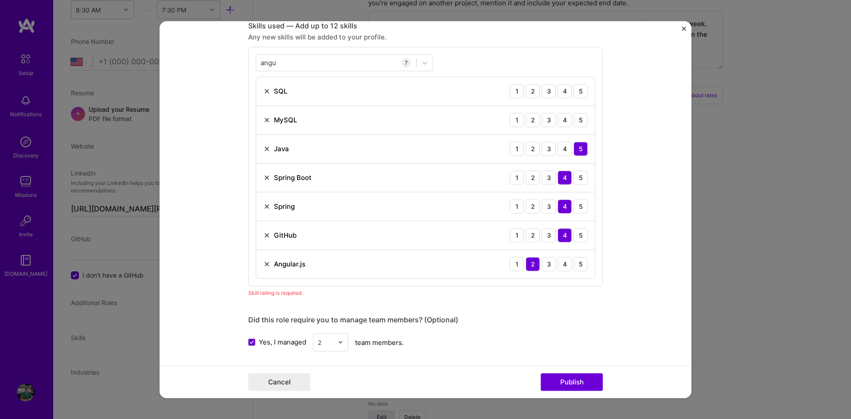
click at [575, 120] on div "5" at bounding box center [581, 120] width 14 height 14
click at [576, 93] on div "5" at bounding box center [581, 91] width 14 height 14
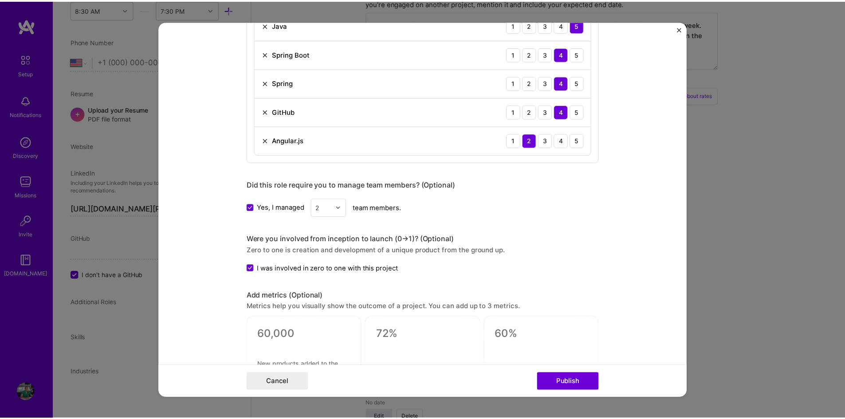
scroll to position [536, 0]
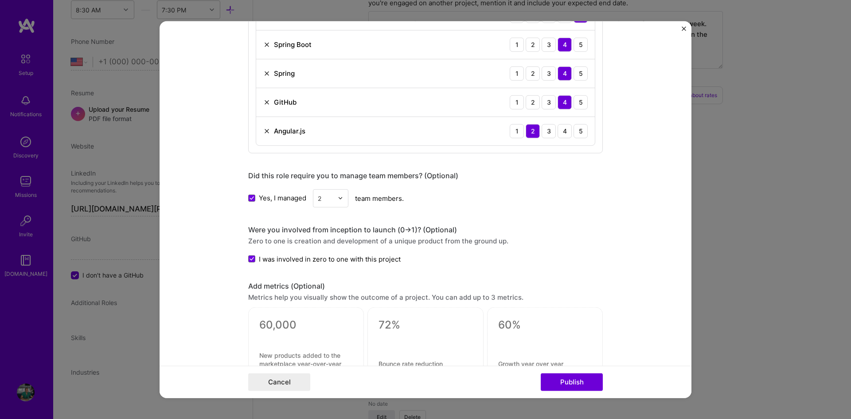
click at [569, 384] on button "Publish" at bounding box center [572, 382] width 62 height 18
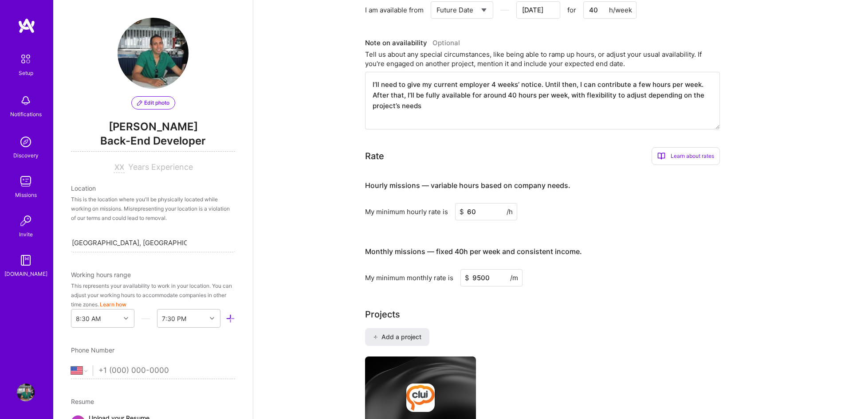
scroll to position [442, 0]
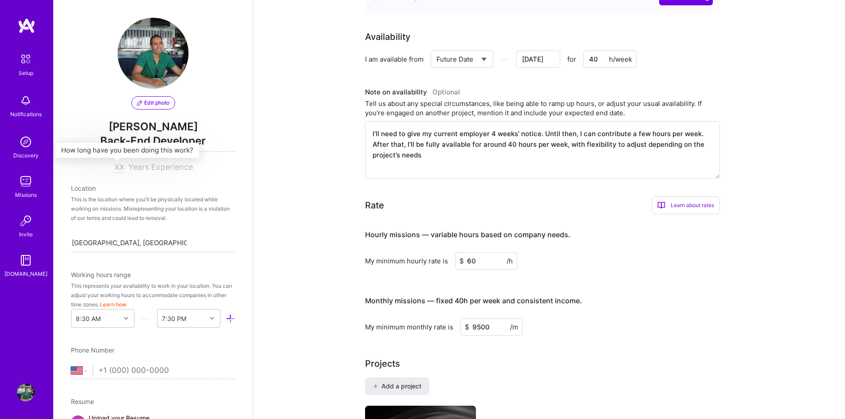
click at [122, 169] on div at bounding box center [120, 166] width 15 height 9
click at [117, 163] on input at bounding box center [118, 167] width 11 height 11
type input "15"
click at [281, 166] on div "Complete your profile to take the first step in unlocking full [DOMAIN_NAME] ac…" at bounding box center [548, 122] width 591 height 1058
click at [173, 196] on div "This is the location where you'll be physically located while working on missio…" at bounding box center [153, 209] width 164 height 28
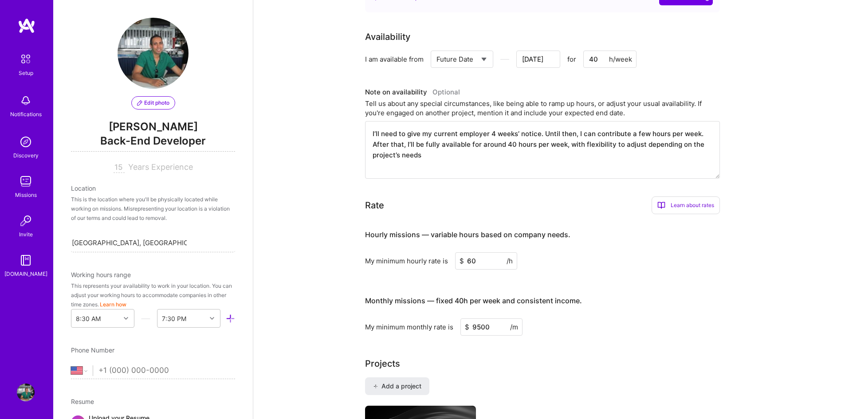
click at [123, 208] on div "This is the location where you'll be physically located while working on missio…" at bounding box center [153, 209] width 164 height 28
click at [90, 204] on div "This is the location where you'll be physically located while working on missio…" at bounding box center [153, 209] width 164 height 28
click at [81, 190] on div "Location" at bounding box center [153, 188] width 164 height 9
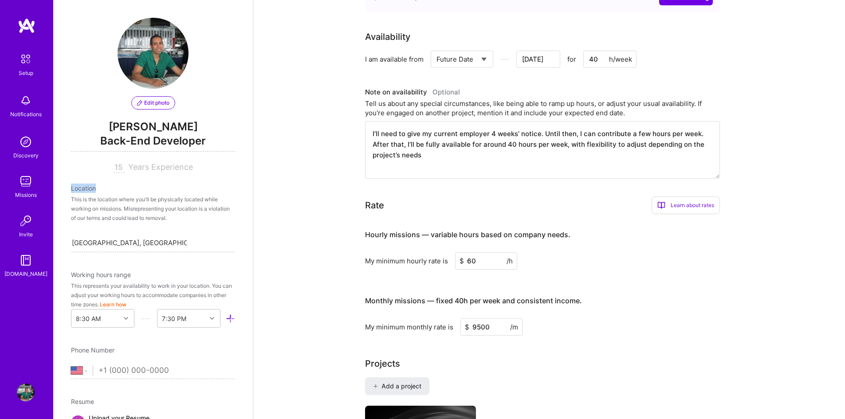
click at [81, 190] on div "Location" at bounding box center [153, 188] width 164 height 9
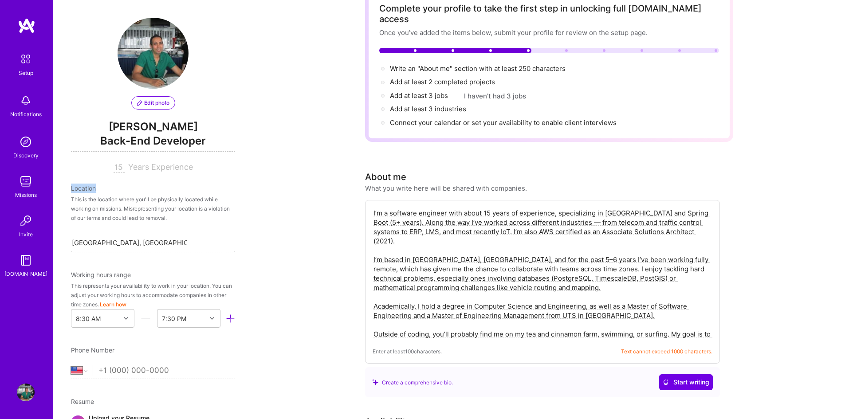
scroll to position [0, 0]
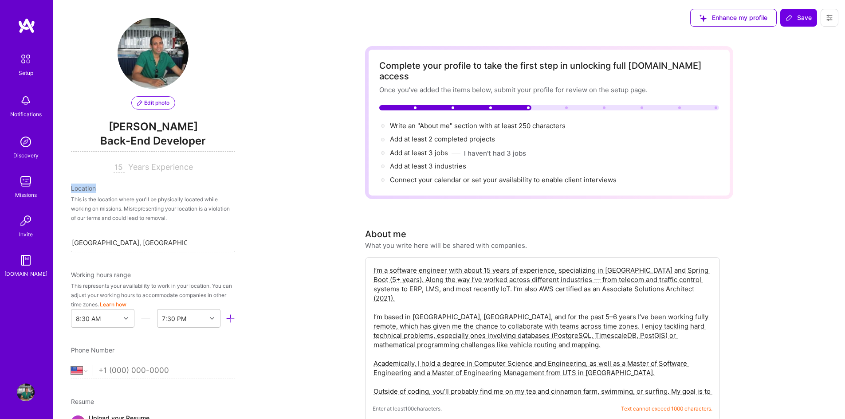
click at [151, 104] on span "Edit photo" at bounding box center [153, 103] width 32 height 8
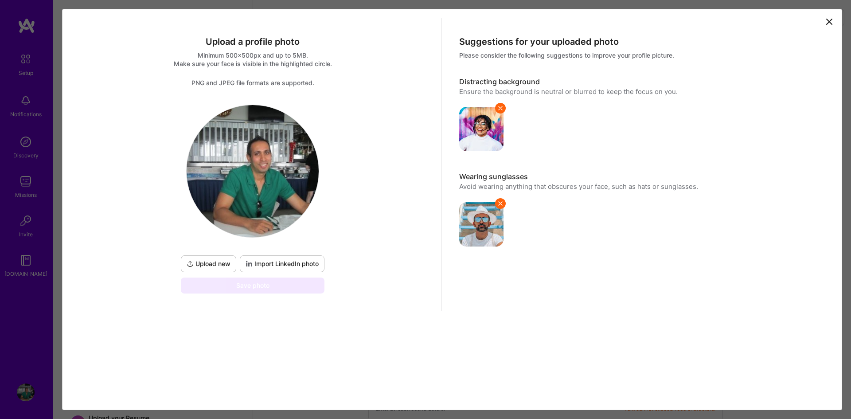
click at [209, 262] on span "Upload new" at bounding box center [209, 263] width 44 height 9
click at [215, 265] on span "Upload new" at bounding box center [209, 263] width 44 height 9
click at [217, 264] on span "Upload new" at bounding box center [209, 263] width 44 height 9
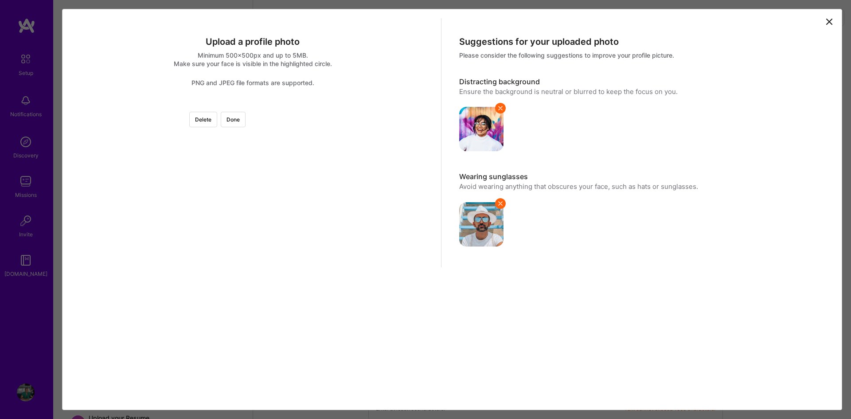
click at [264, 230] on div at bounding box center [364, 224] width 223 height 223
click at [246, 121] on button "Done" at bounding box center [233, 120] width 25 height 16
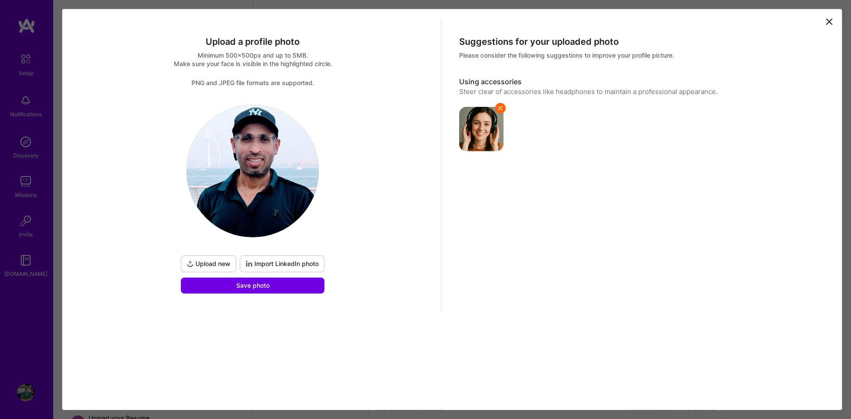
click at [262, 290] on span "Save photo" at bounding box center [252, 285] width 33 height 9
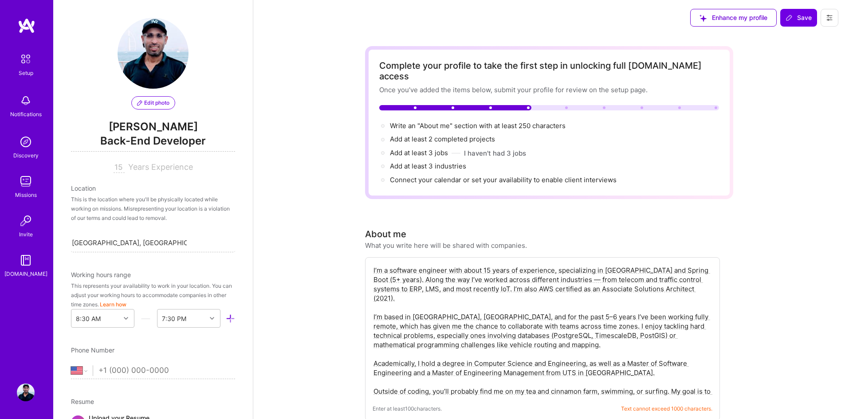
click at [164, 206] on div "This is the location where you'll be physically located while working on missio…" at bounding box center [153, 209] width 164 height 28
click at [90, 185] on div "Location" at bounding box center [153, 188] width 164 height 9
click at [86, 189] on div "Location" at bounding box center [153, 188] width 164 height 9
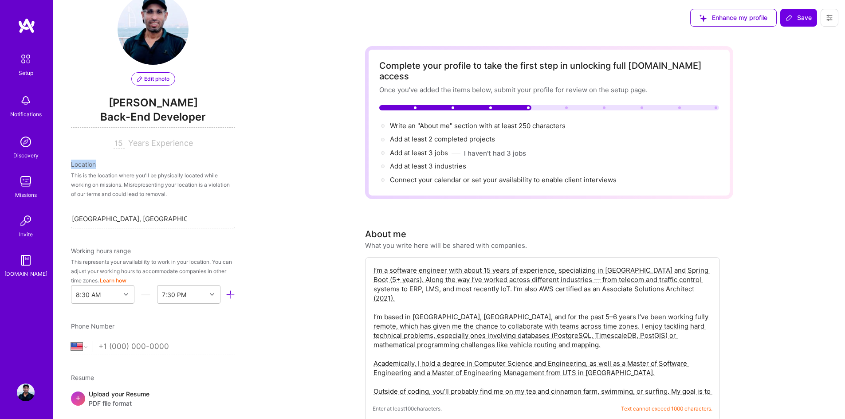
scroll to position [44, 0]
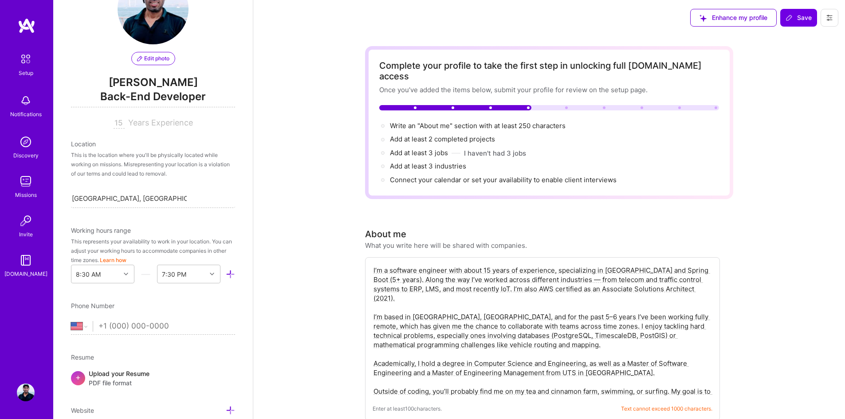
click at [226, 274] on icon at bounding box center [230, 274] width 9 height 9
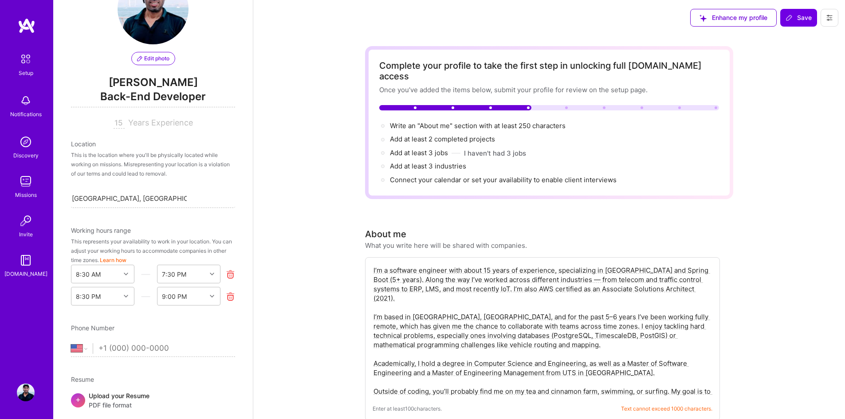
click at [226, 297] on icon at bounding box center [230, 296] width 9 height 9
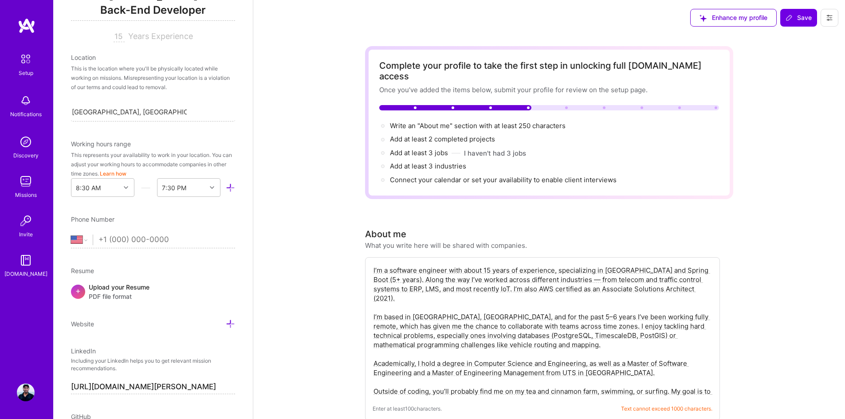
scroll to position [133, 0]
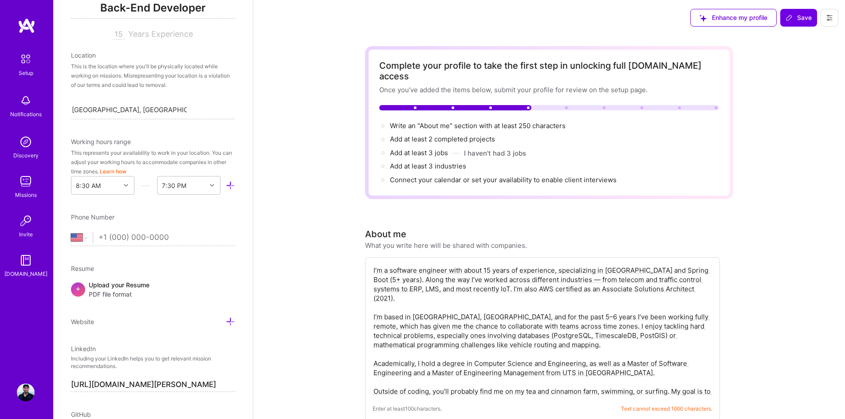
click at [121, 240] on input "tel" at bounding box center [166, 238] width 137 height 26
type input "[PHONE_NUMBER]"
select select "AU"
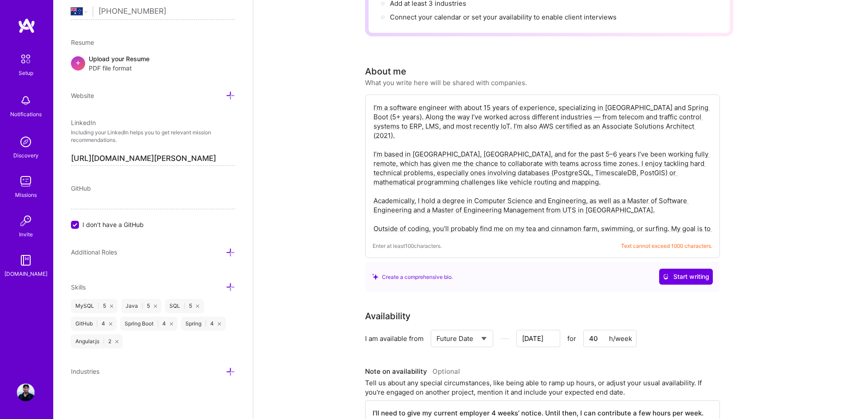
scroll to position [177, 0]
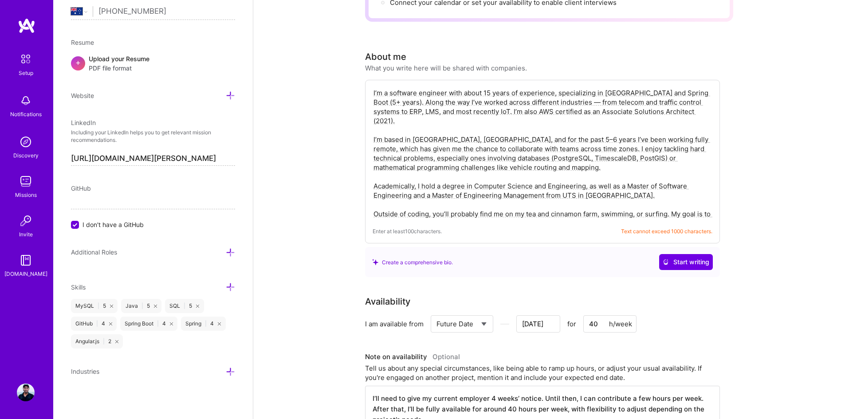
click at [109, 251] on span "Additional Roles" at bounding box center [94, 252] width 46 height 8
click at [226, 250] on icon at bounding box center [230, 252] width 9 height 9
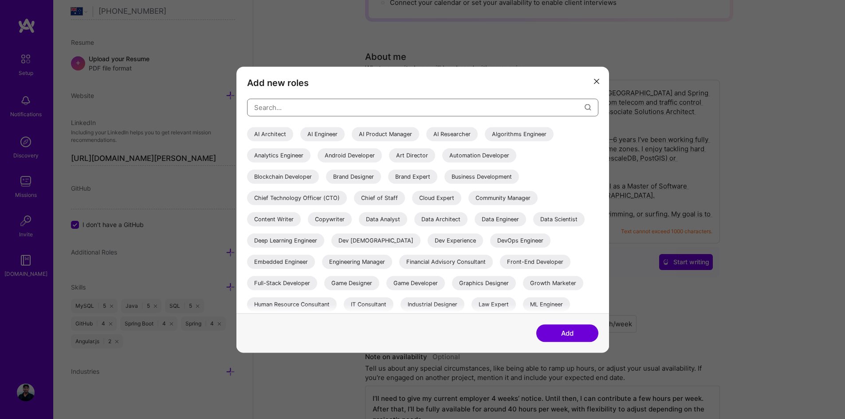
click at [369, 110] on input "modal" at bounding box center [419, 107] width 330 height 23
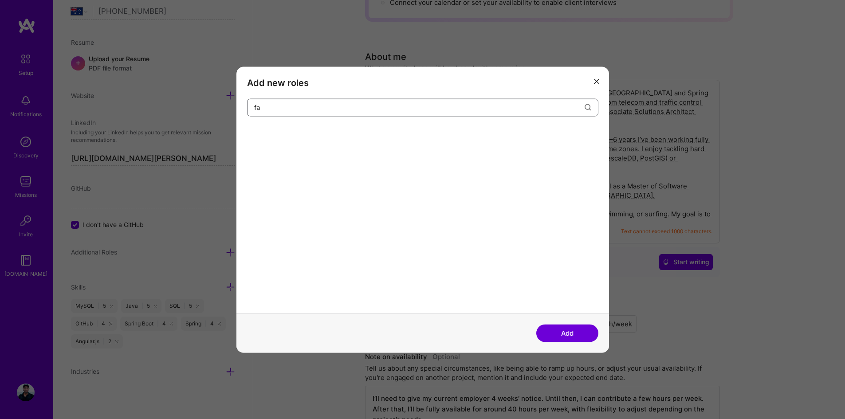
type input "f"
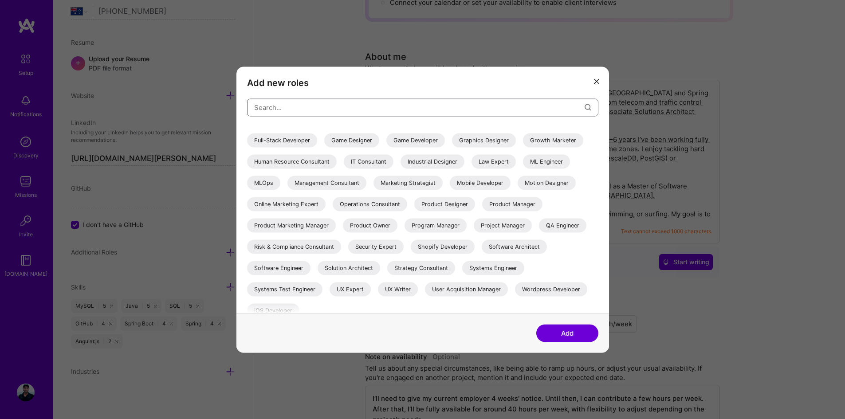
scroll to position [151, 0]
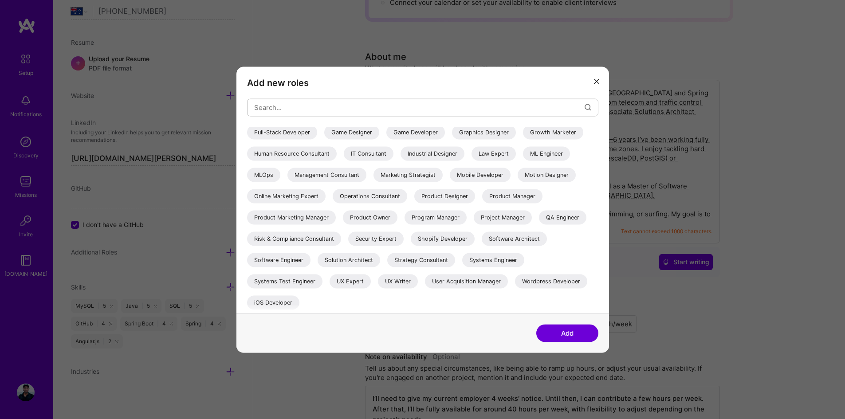
click at [283, 265] on div "Software Engineer" at bounding box center [278, 260] width 63 height 14
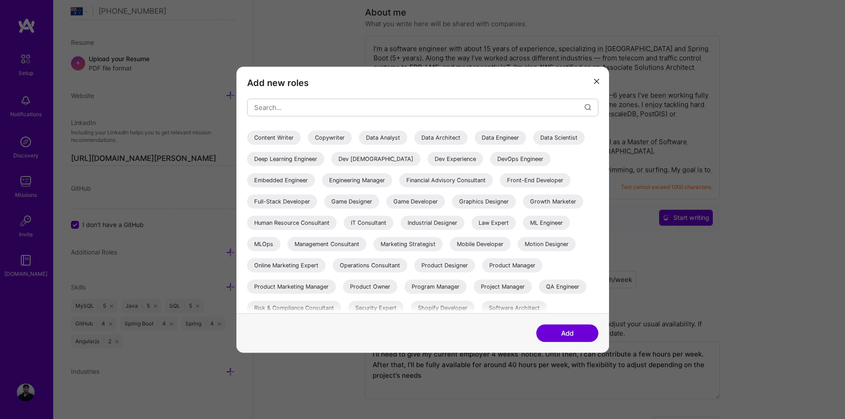
scroll to position [62, 0]
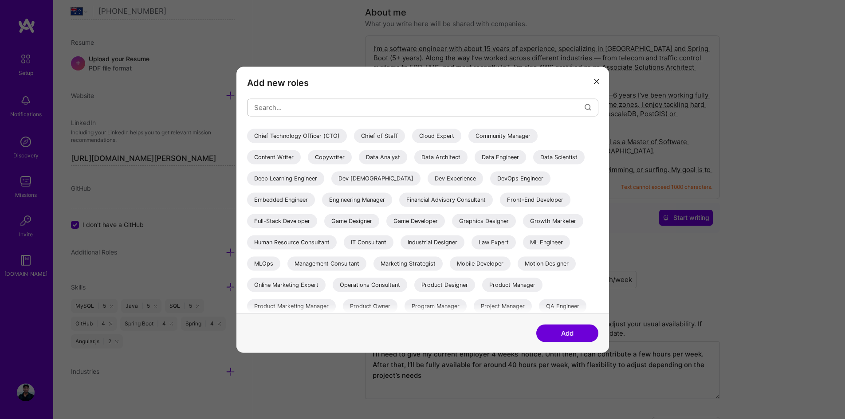
click at [369, 243] on div "IT Consultant" at bounding box center [369, 242] width 50 height 14
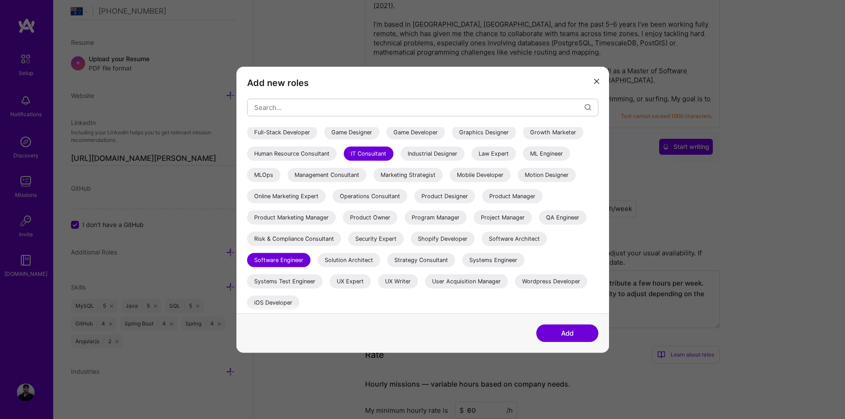
scroll to position [310, 0]
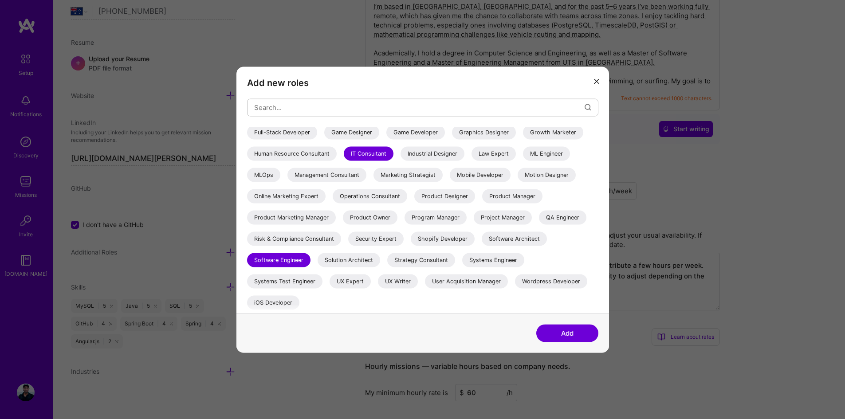
click at [561, 333] on button "Add" at bounding box center [567, 333] width 62 height 18
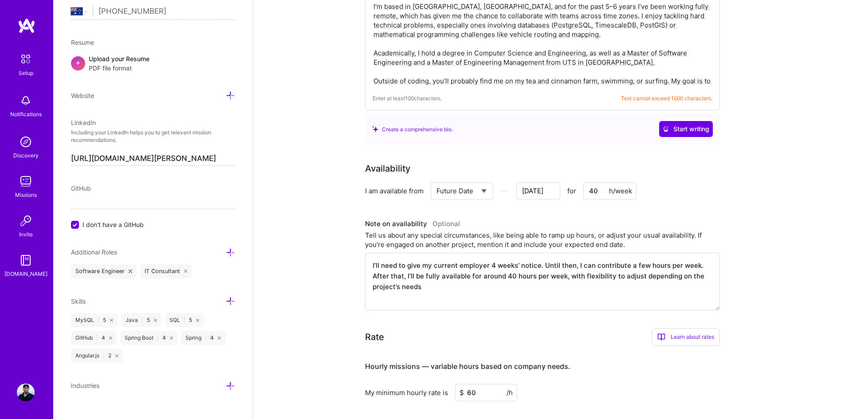
click at [75, 224] on input "I don't have a GitHub" at bounding box center [76, 225] width 8 height 8
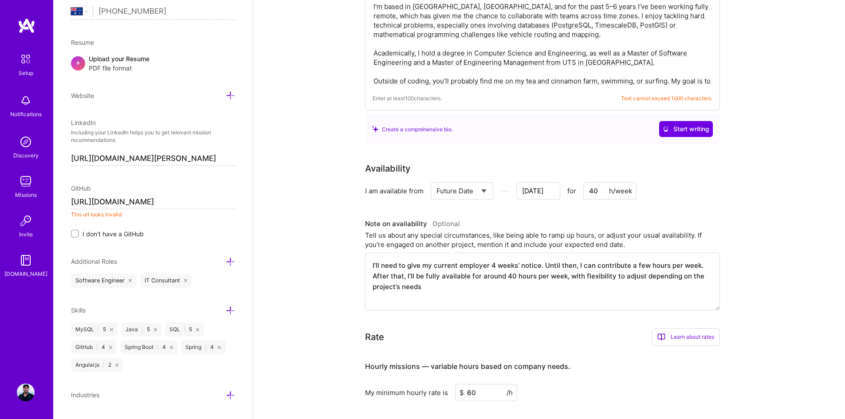
scroll to position [0, 0]
click at [113, 200] on input "[URL][DOMAIN_NAME]" at bounding box center [153, 202] width 164 height 14
paste input "[DOMAIN_NAME][URL]"
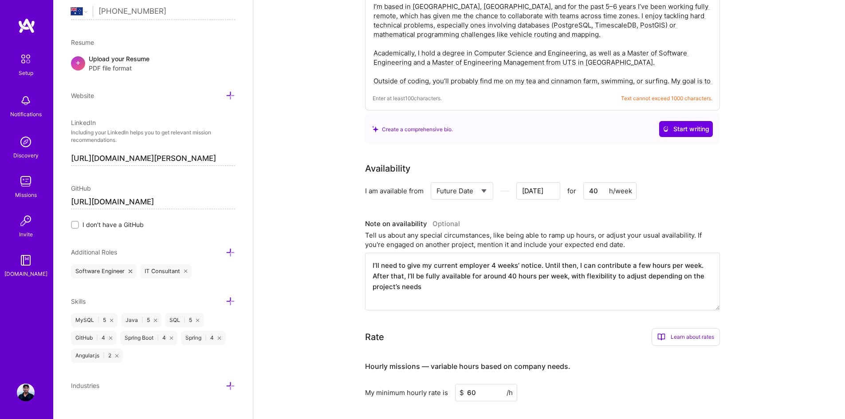
scroll to position [373, 0]
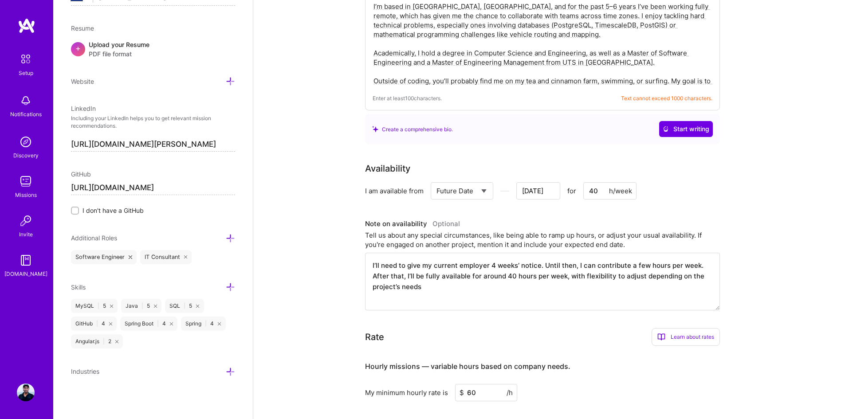
type input "[URL][DOMAIN_NAME]"
click at [226, 370] on icon at bounding box center [230, 371] width 9 height 9
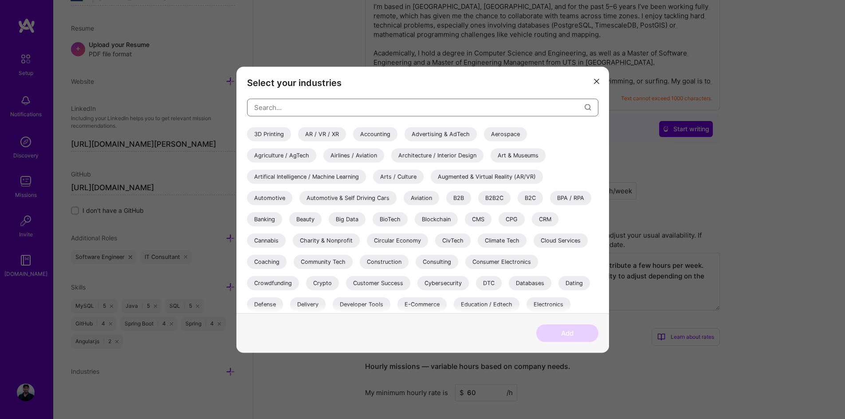
click at [302, 108] on input "modal" at bounding box center [419, 107] width 330 height 23
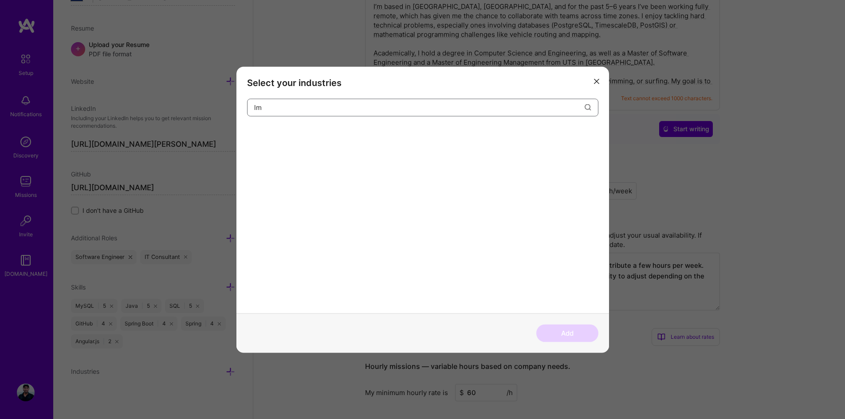
type input "l"
type input "tel"
click at [390, 137] on div "Telecom" at bounding box center [391, 134] width 36 height 14
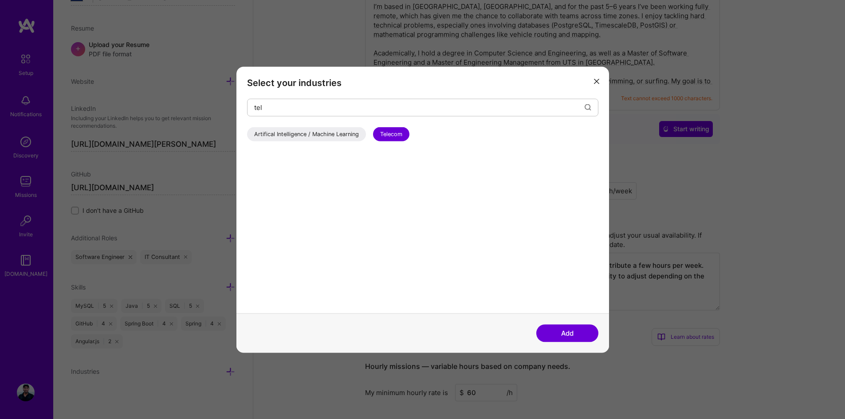
click at [571, 330] on button "Add" at bounding box center [567, 333] width 62 height 18
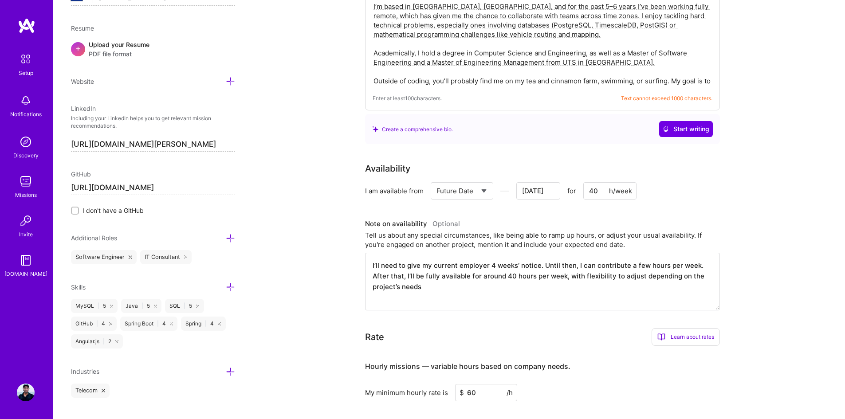
click at [226, 374] on icon at bounding box center [230, 371] width 9 height 9
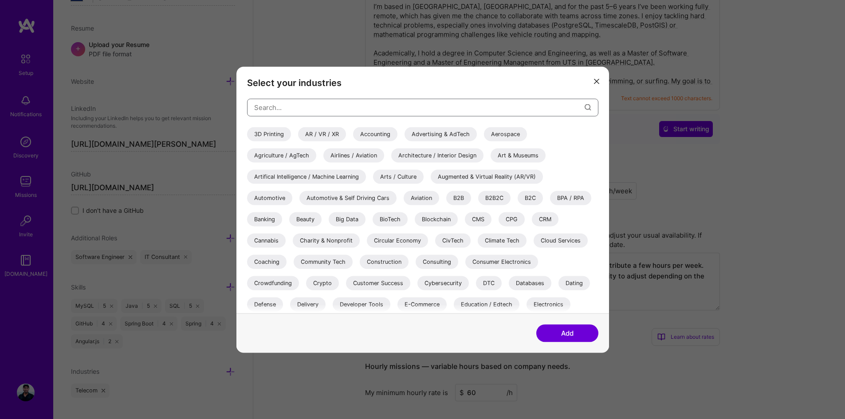
click at [312, 112] on input "modal" at bounding box center [419, 107] width 330 height 23
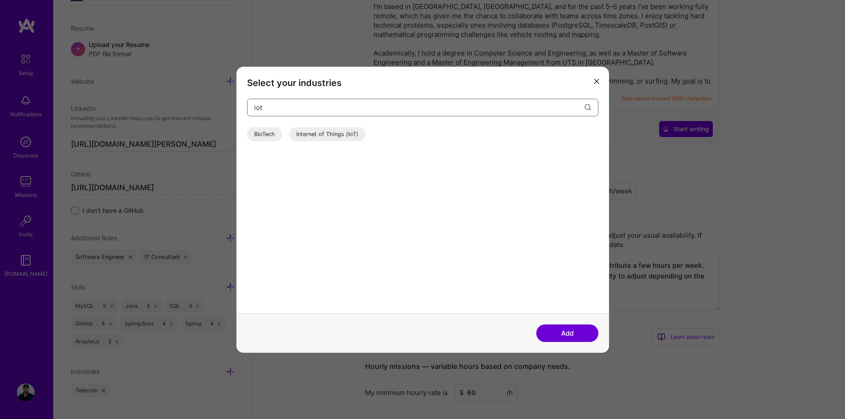
type input "iot"
click at [333, 138] on div "Internet of Things (IoT)" at bounding box center [327, 134] width 76 height 14
click at [566, 335] on button "Add" at bounding box center [567, 333] width 62 height 18
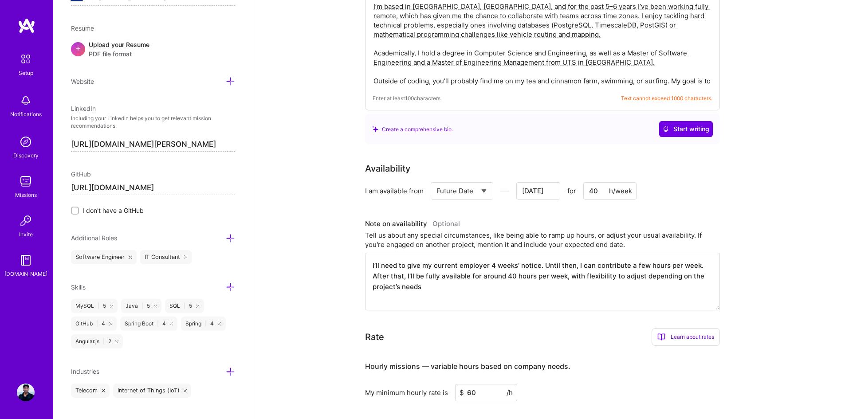
click at [226, 374] on icon at bounding box center [230, 371] width 9 height 9
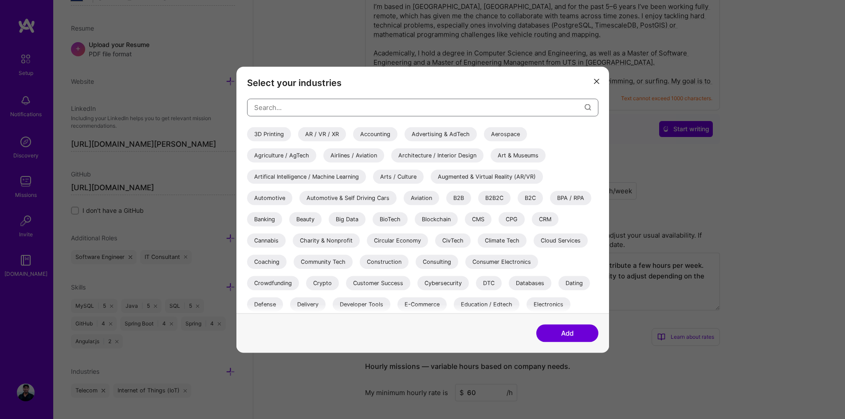
click at [294, 111] on input "modal" at bounding box center [419, 107] width 330 height 23
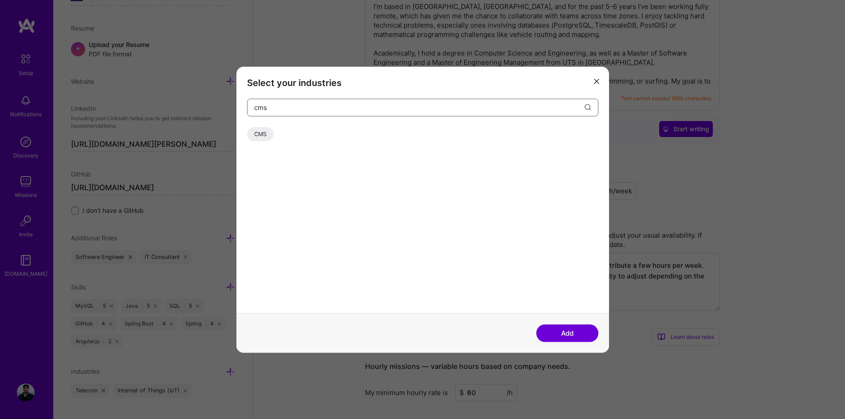
type input "cms"
click at [256, 132] on div "CMS" at bounding box center [260, 134] width 27 height 14
click at [571, 332] on button "Add" at bounding box center [567, 333] width 62 height 18
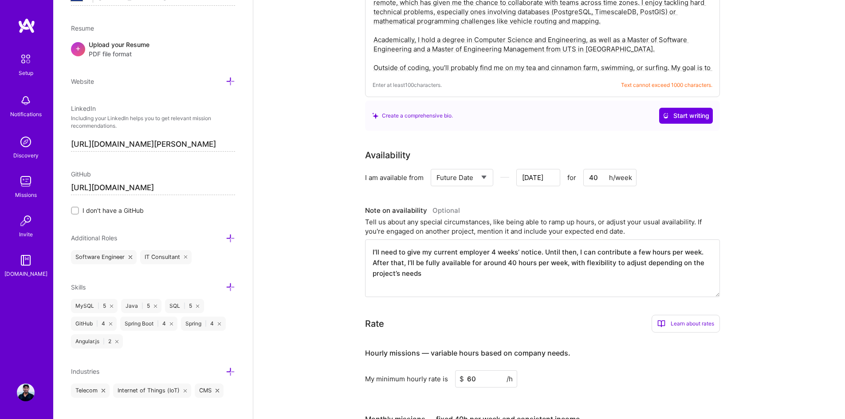
click at [226, 374] on icon at bounding box center [230, 371] width 9 height 9
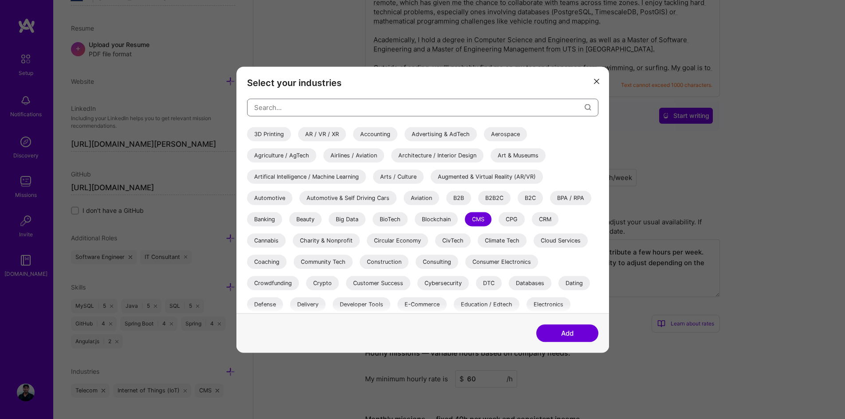
click at [372, 110] on input "modal" at bounding box center [419, 107] width 330 height 23
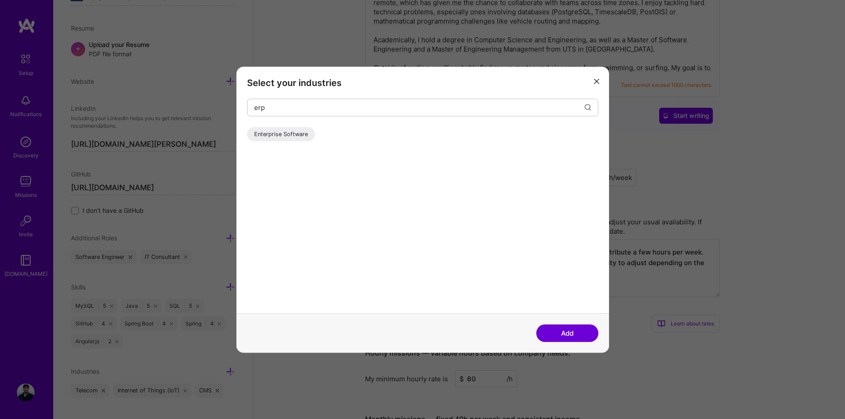
click at [288, 133] on div "Enterprise Software" at bounding box center [281, 134] width 68 height 14
click at [286, 107] on input "erp" at bounding box center [419, 107] width 330 height 23
click at [289, 134] on div "Enterprise Software" at bounding box center [281, 134] width 68 height 14
click at [281, 109] on input "erp" at bounding box center [419, 107] width 330 height 23
type input "e"
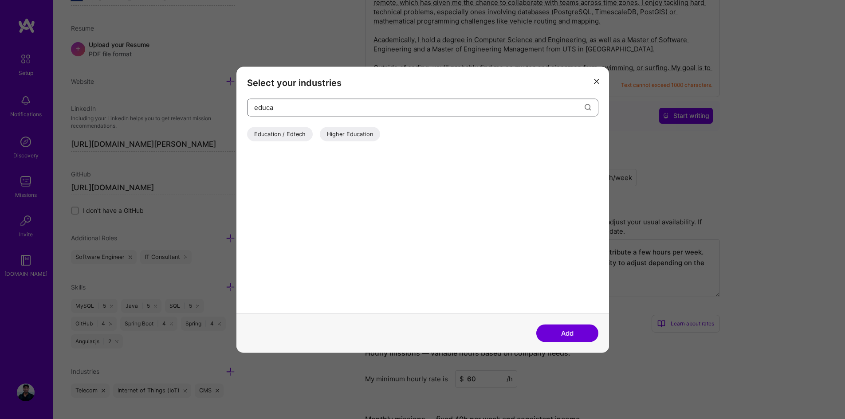
type input "educa"
click at [294, 137] on div "Education / Edtech" at bounding box center [280, 134] width 66 height 14
click at [560, 334] on button "Add" at bounding box center [567, 333] width 62 height 18
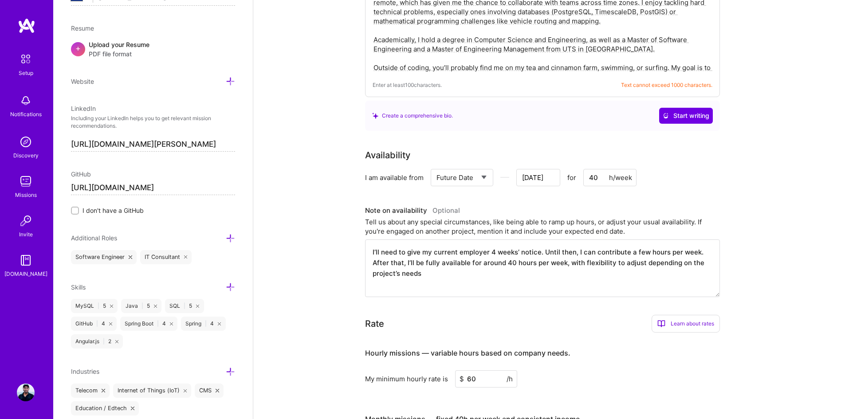
scroll to position [405, 0]
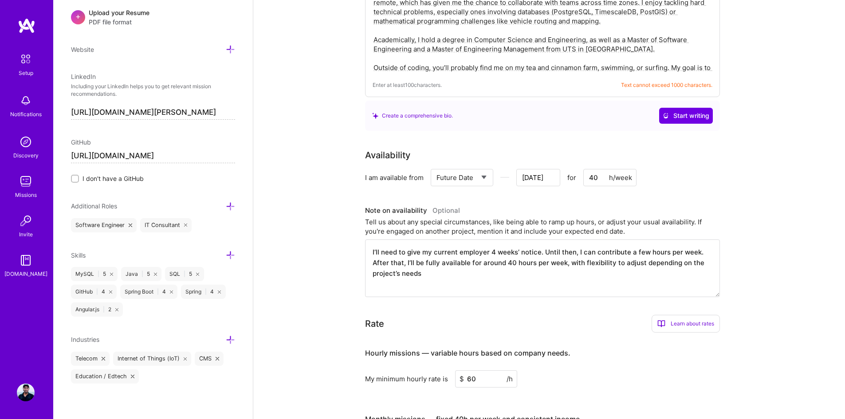
click at [226, 339] on icon at bounding box center [230, 339] width 9 height 9
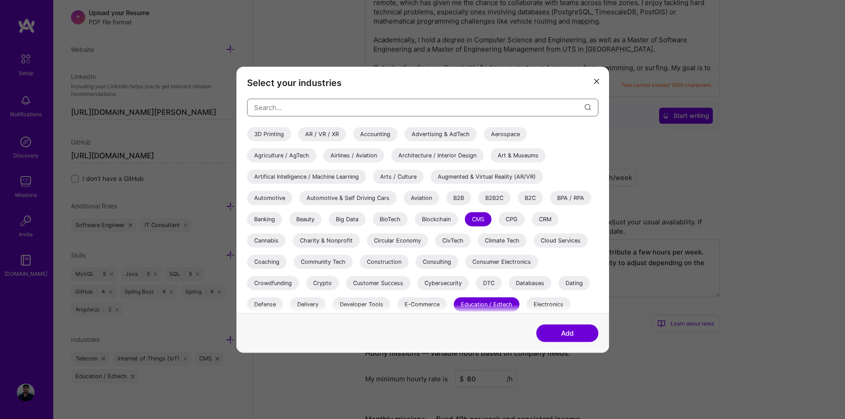
click at [337, 110] on input "modal" at bounding box center [419, 107] width 330 height 23
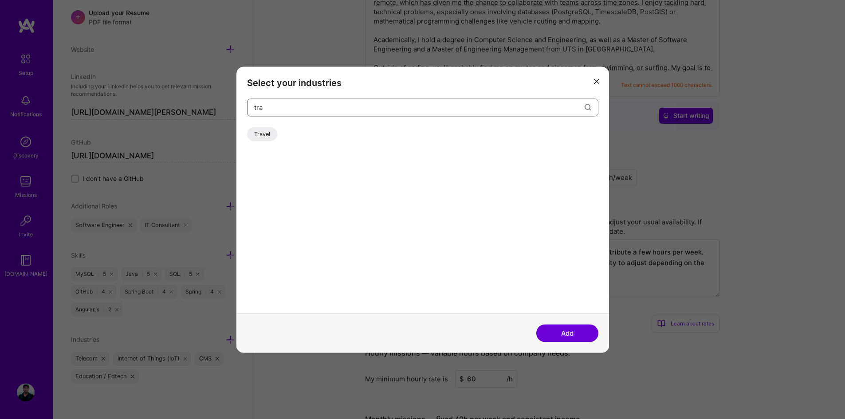
type input "tra"
click at [260, 134] on div "Travel" at bounding box center [262, 134] width 30 height 14
click at [568, 330] on button "Add" at bounding box center [567, 333] width 62 height 18
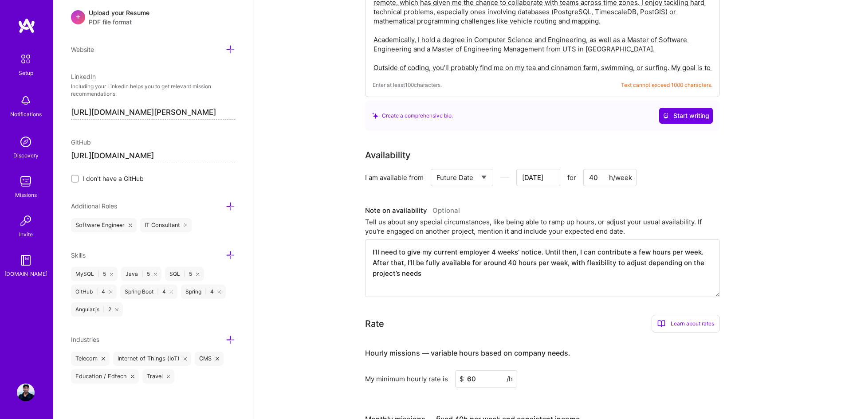
click at [226, 340] on icon at bounding box center [230, 339] width 9 height 9
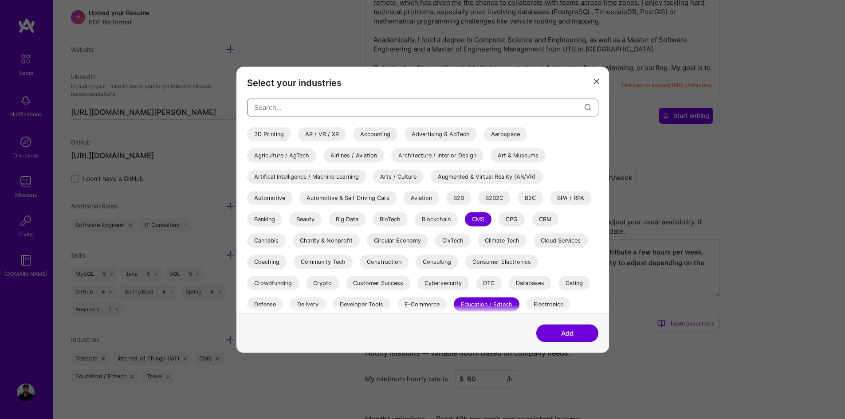
click at [298, 107] on input "modal" at bounding box center [419, 107] width 330 height 23
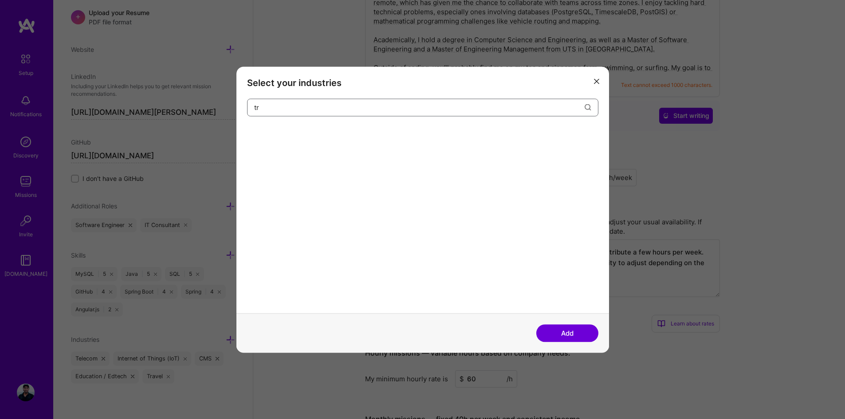
type input "t"
type input "v"
type input "r"
type input "s"
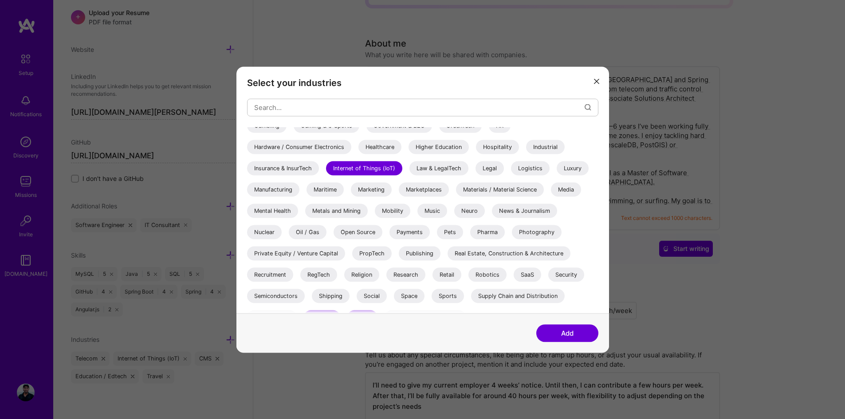
scroll to position [250, 0]
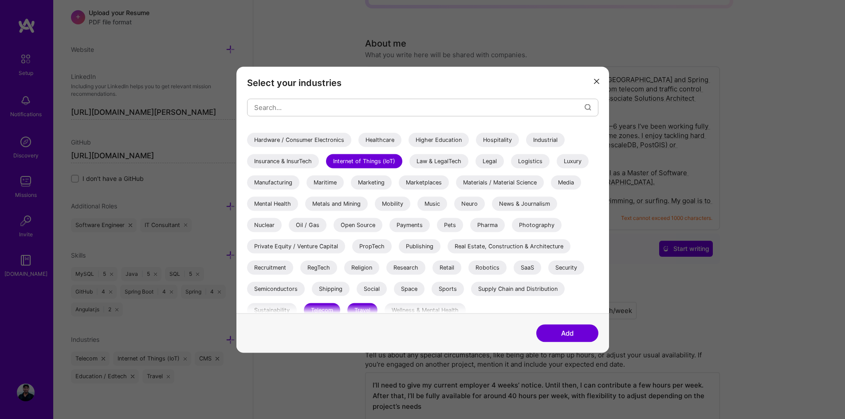
drag, startPoint x: 594, startPoint y: 242, endPoint x: 594, endPoint y: 249, distance: 6.7
click at [594, 249] on div "3D Printing AR / VR / XR Accounting Advertising & AdTech Aerospace Agriculture …" at bounding box center [422, 98] width 351 height 443
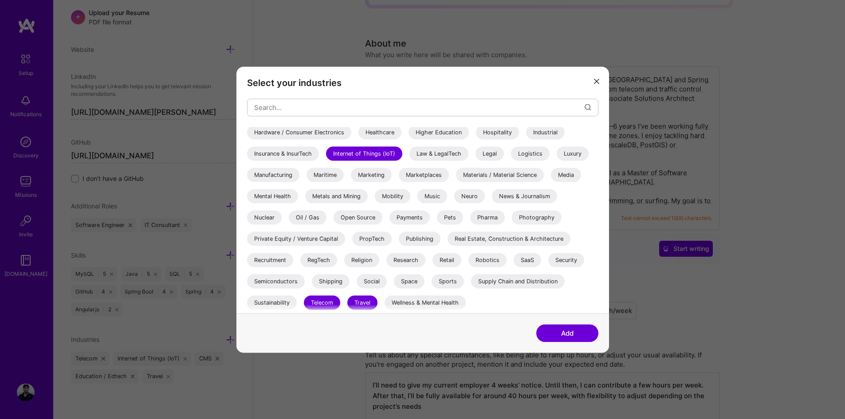
click at [273, 172] on div "Manufacturing" at bounding box center [273, 175] width 52 height 14
click at [409, 257] on div "Research" at bounding box center [405, 260] width 39 height 14
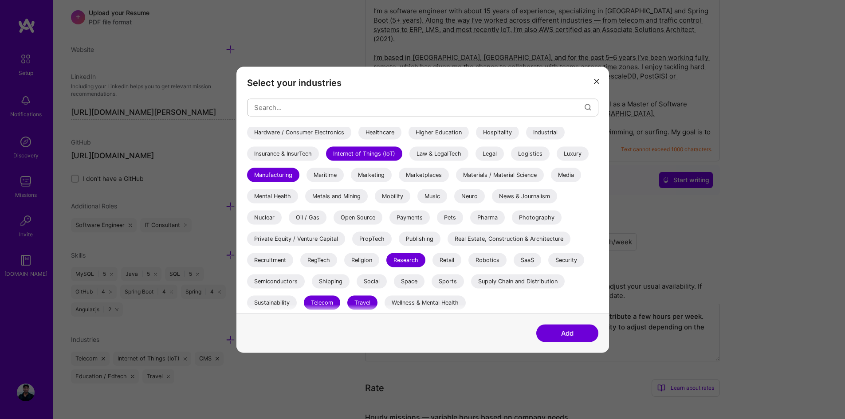
scroll to position [266, 0]
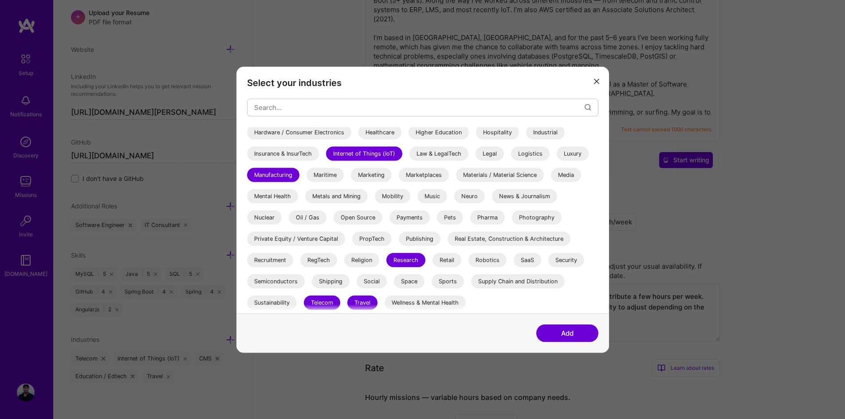
click at [498, 262] on div "Robotics" at bounding box center [487, 260] width 38 height 14
click at [569, 334] on button "Add" at bounding box center [567, 333] width 62 height 18
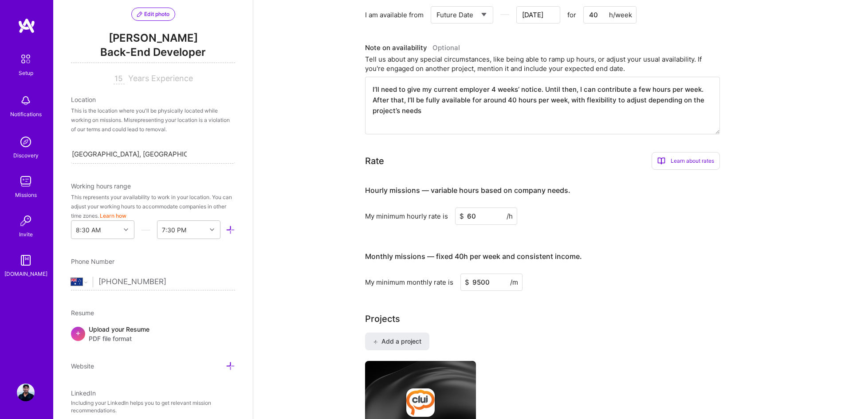
scroll to position [0, 0]
